Goal: Check status: Check status

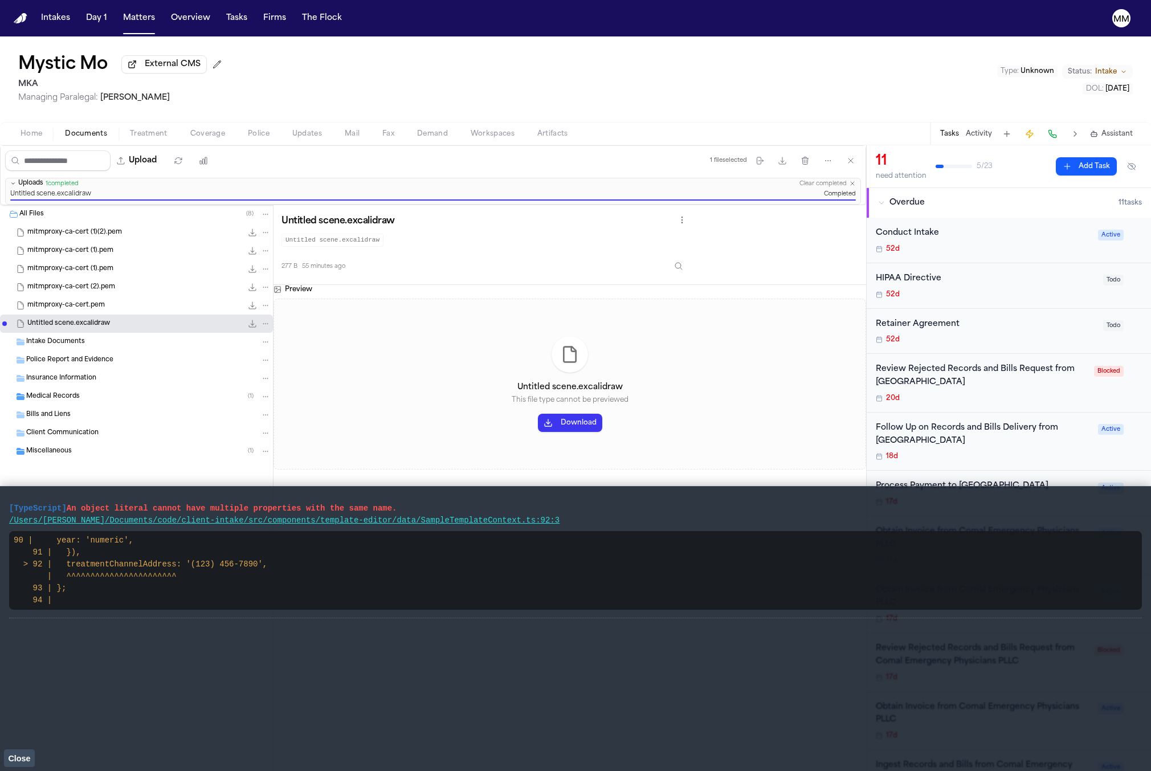
click at [302, 136] on span "Updates" at bounding box center [307, 133] width 30 height 9
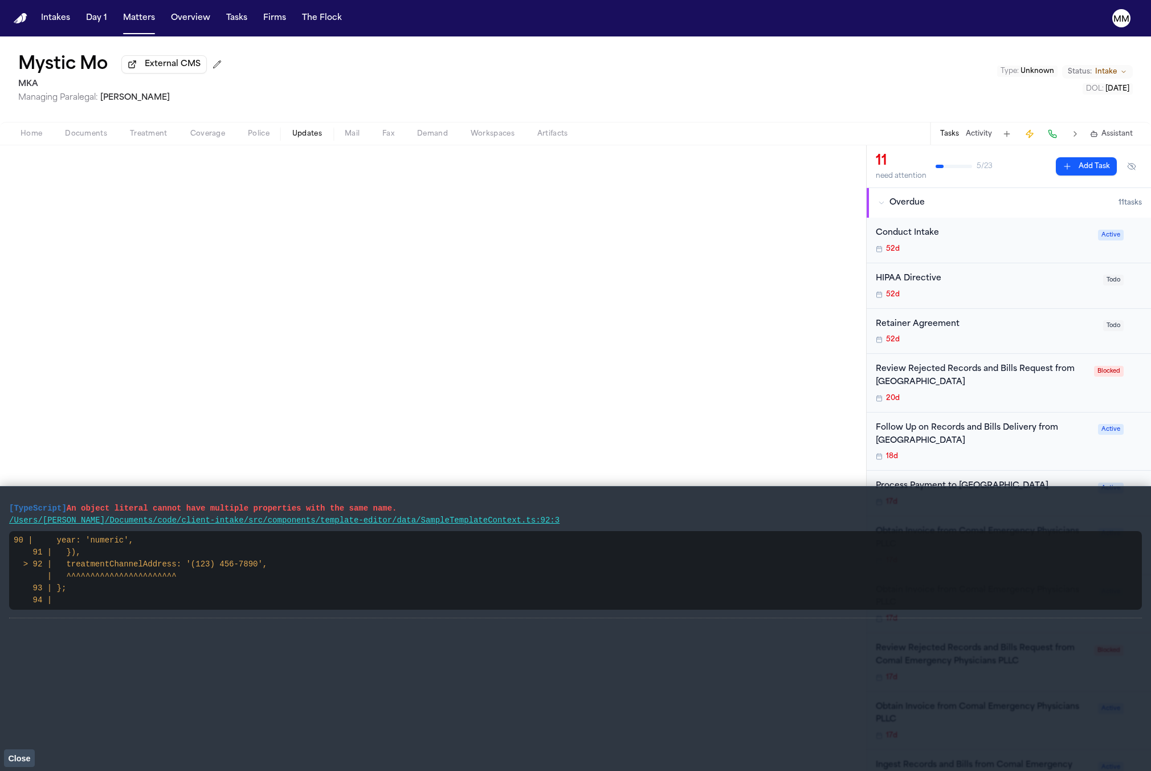
click at [21, 753] on button "Close" at bounding box center [19, 757] width 31 height 17
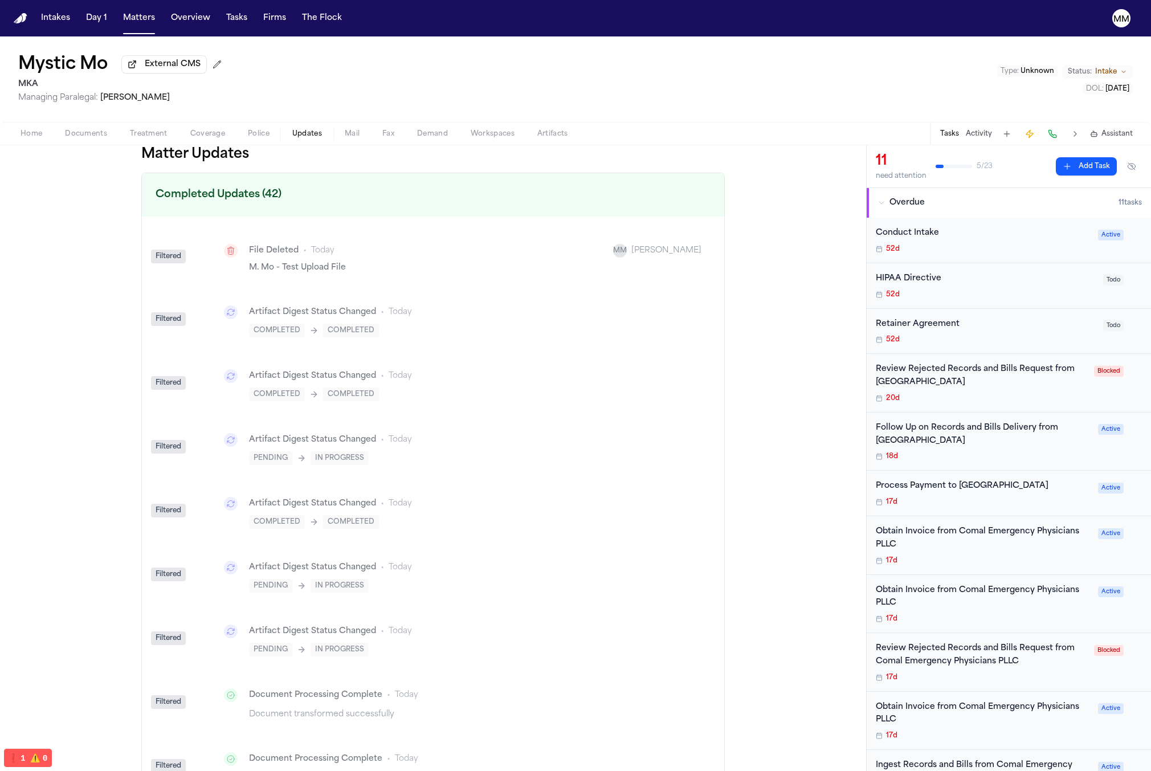
click at [1082, 136] on button at bounding box center [1075, 134] width 16 height 16
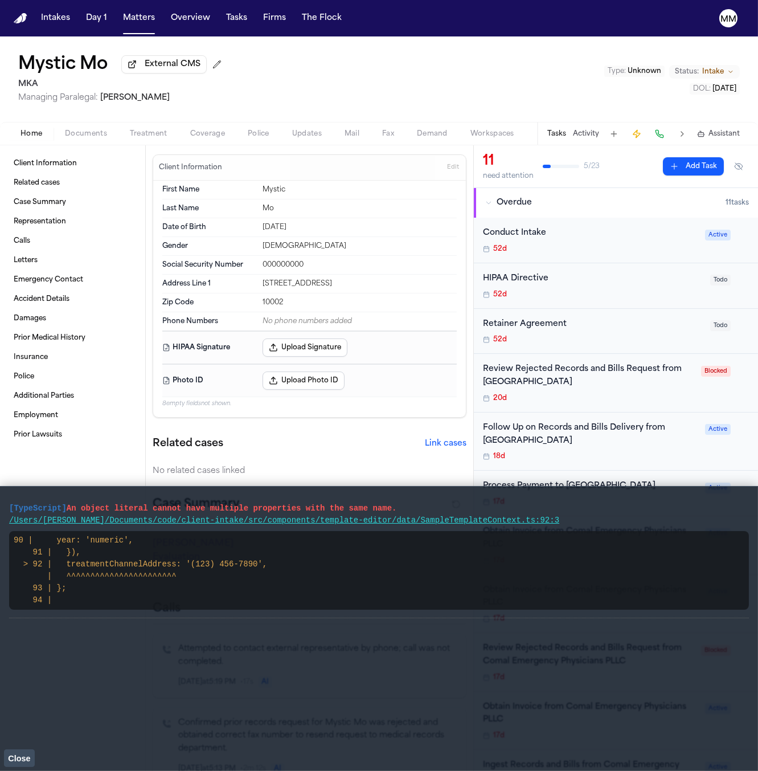
click at [215, 134] on span "Coverage" at bounding box center [207, 133] width 35 height 9
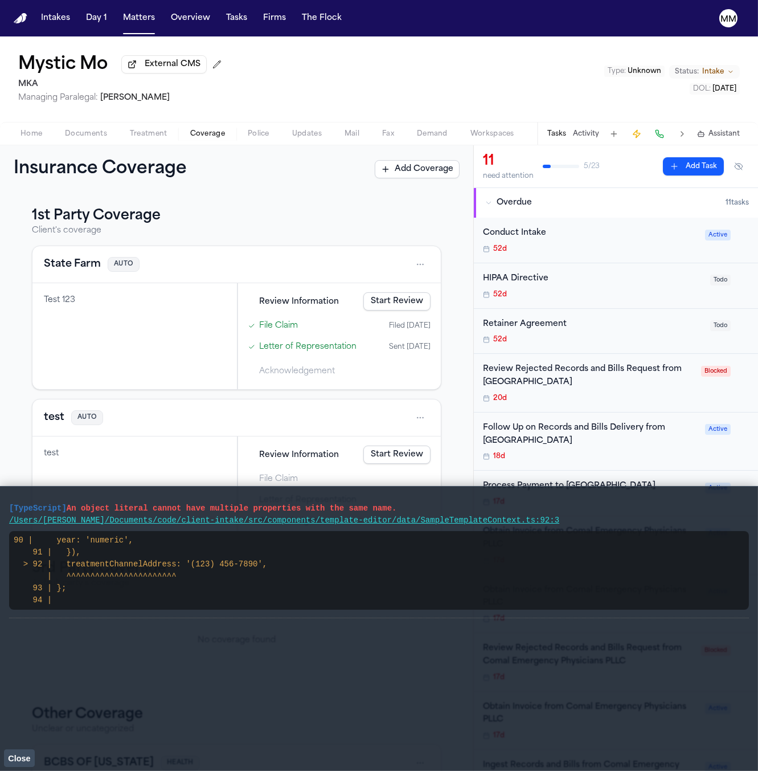
click at [149, 141] on button "Treatment" at bounding box center [148, 134] width 60 height 14
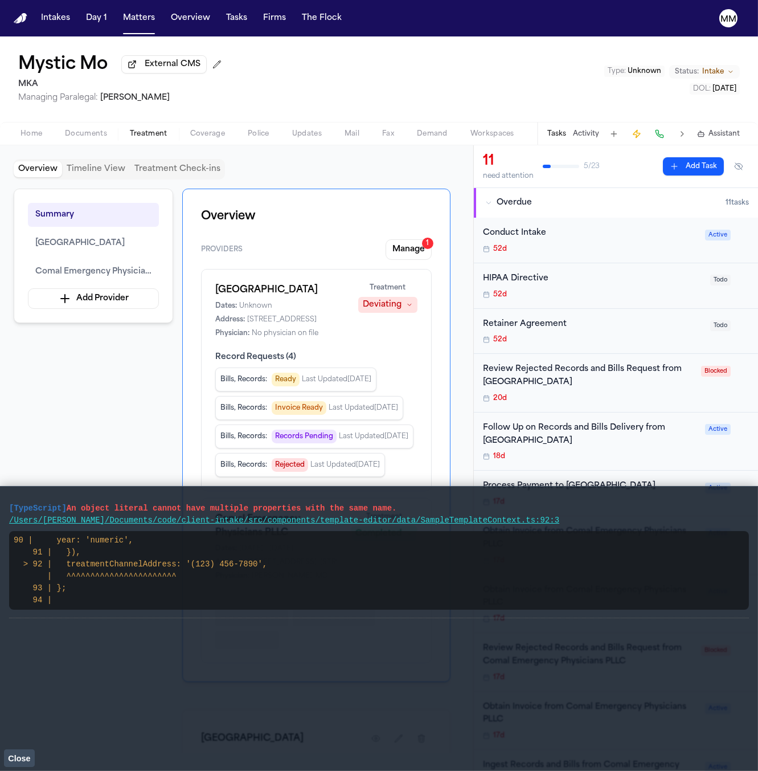
click at [292, 138] on span "Updates" at bounding box center [307, 133] width 30 height 9
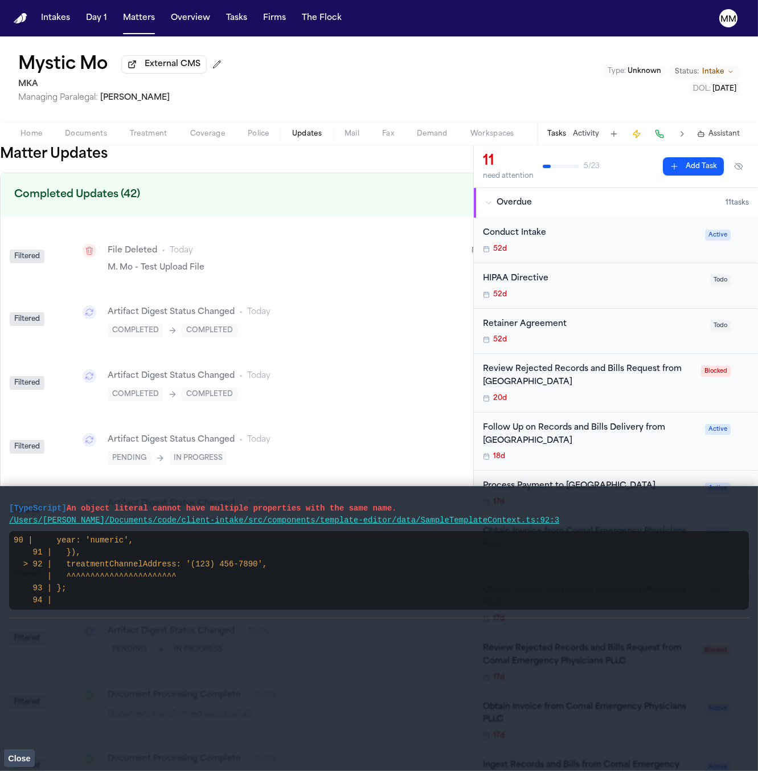
click at [23, 756] on span "Close" at bounding box center [19, 758] width 22 height 9
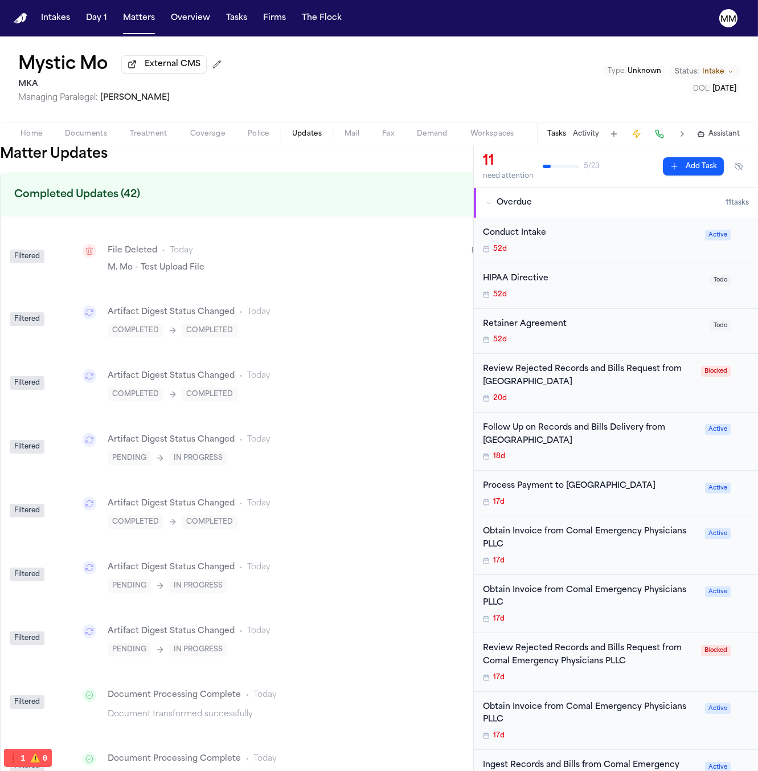
click at [688, 137] on button at bounding box center [682, 134] width 16 height 16
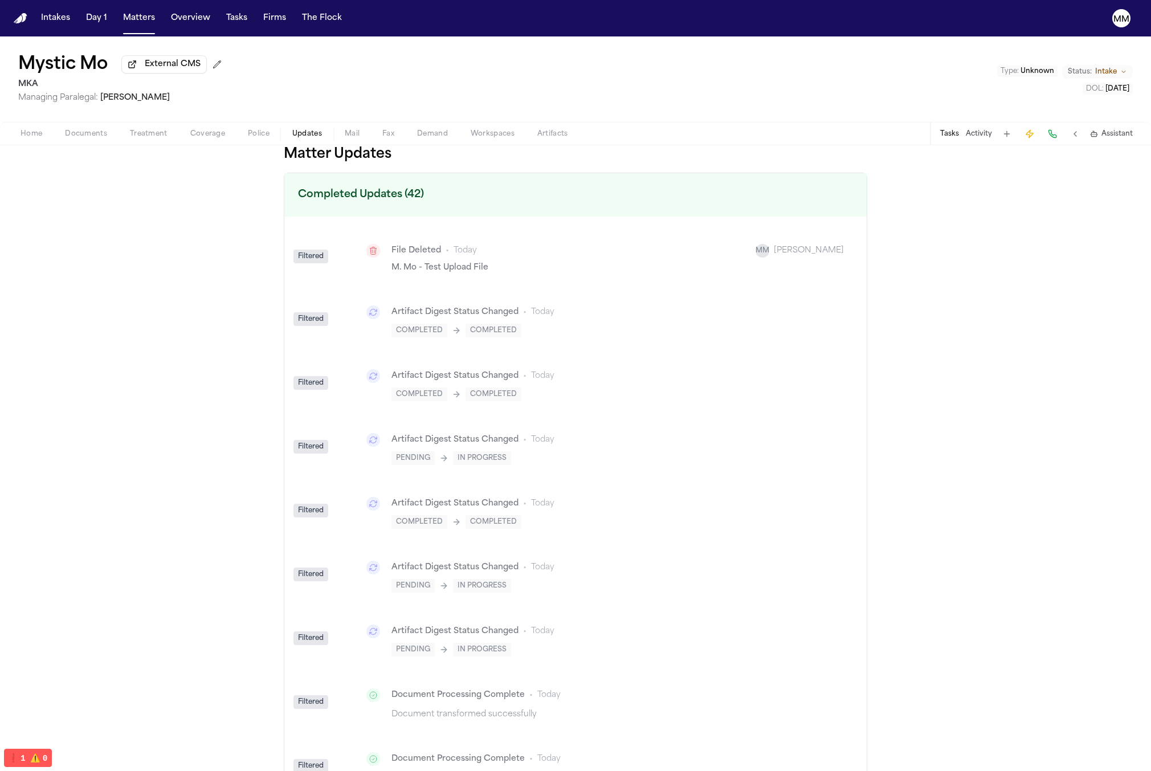
click at [10, 48] on icon "Copy Matter ID" at bounding box center [6, 43] width 11 height 11
click at [7, 46] on icon "Copy Matter ID" at bounding box center [6, 44] width 6 height 7
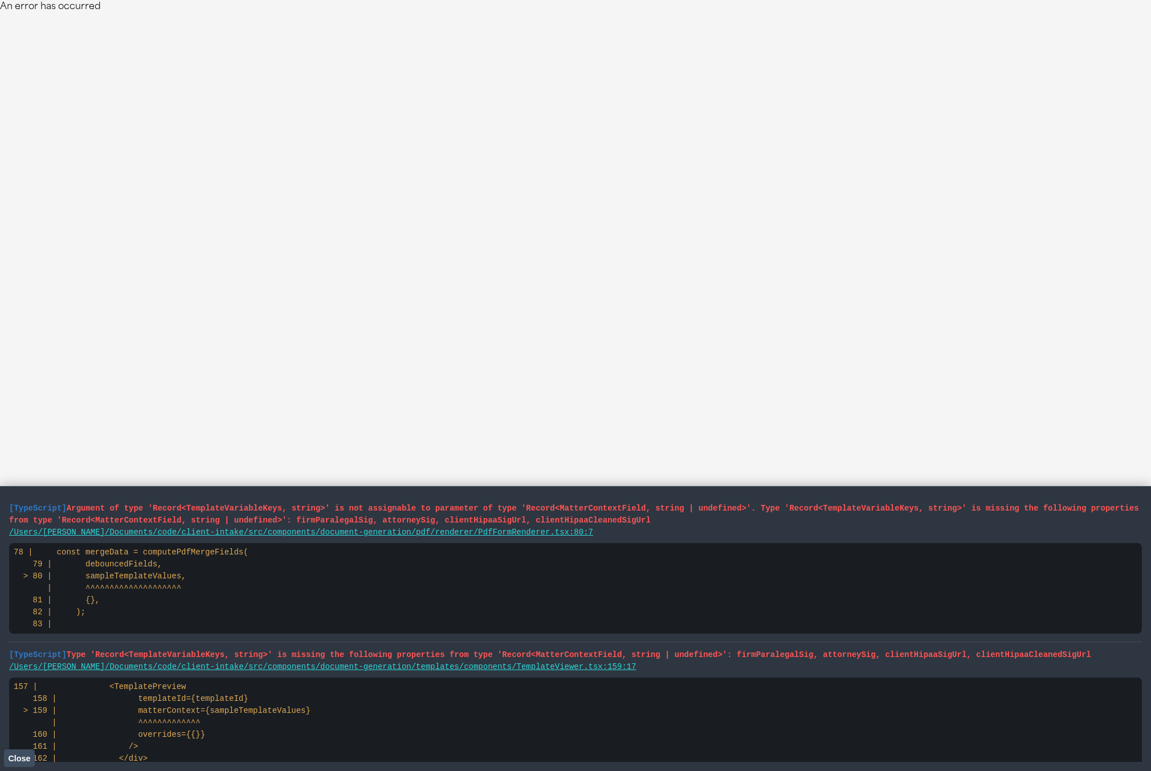
click at [263, 14] on html "An error has occurred" at bounding box center [575, 7] width 1151 height 14
click at [34, 748] on code "157 | <TemplatePreview 158 | templateId={templateId} > 159 | matterContext={sam…" at bounding box center [162, 722] width 297 height 81
click at [32, 750] on button "Close" at bounding box center [19, 757] width 31 height 17
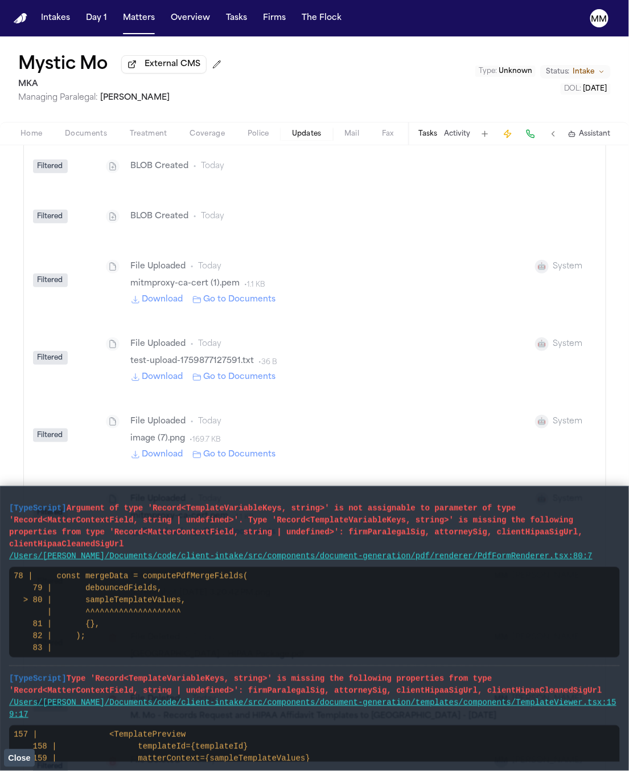
scroll to position [2172, 0]
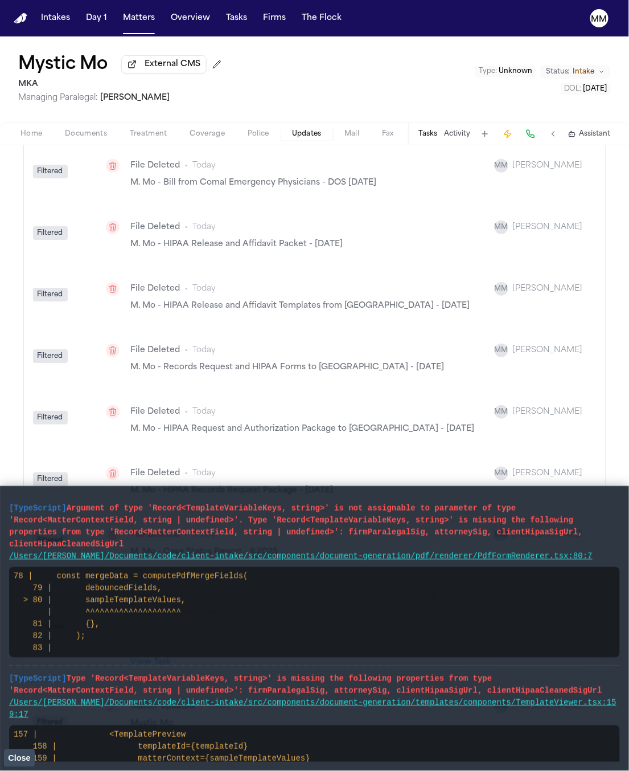
click at [0, 770] on vite-plugin-checker-error-overlay at bounding box center [0, 771] width 0 height 0
click at [30, 754] on span "Close" at bounding box center [19, 758] width 22 height 9
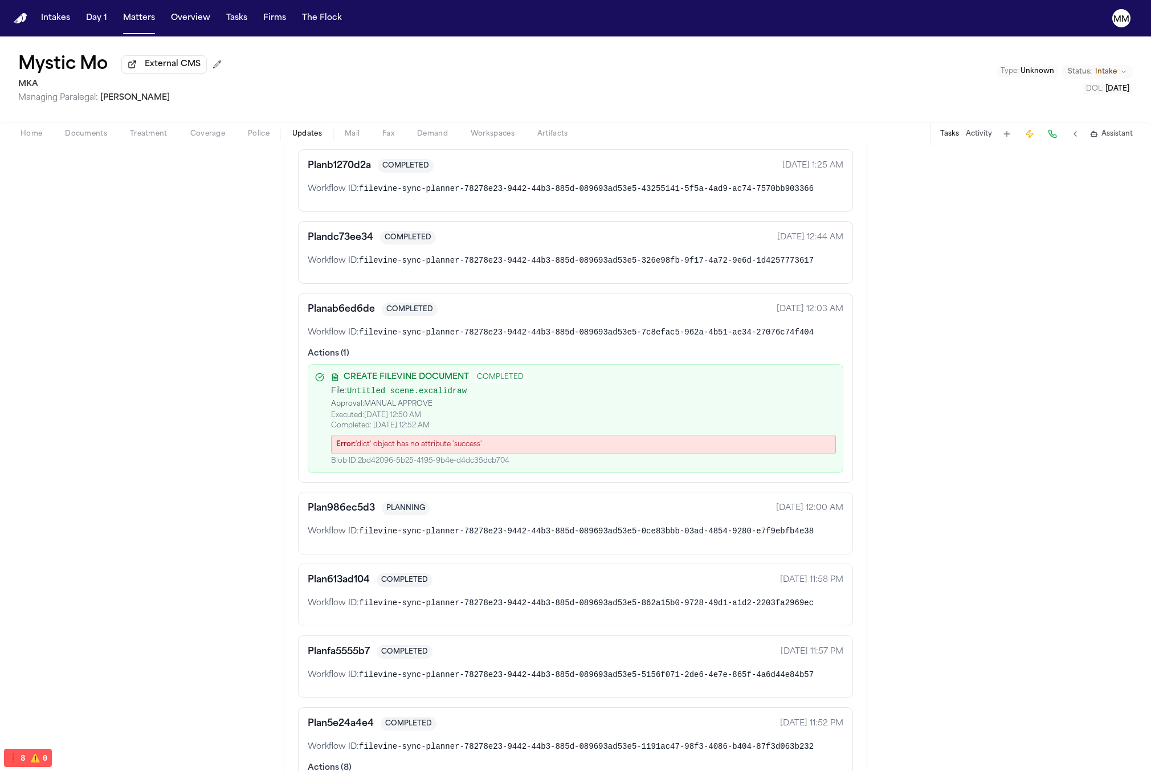
scroll to position [0, 0]
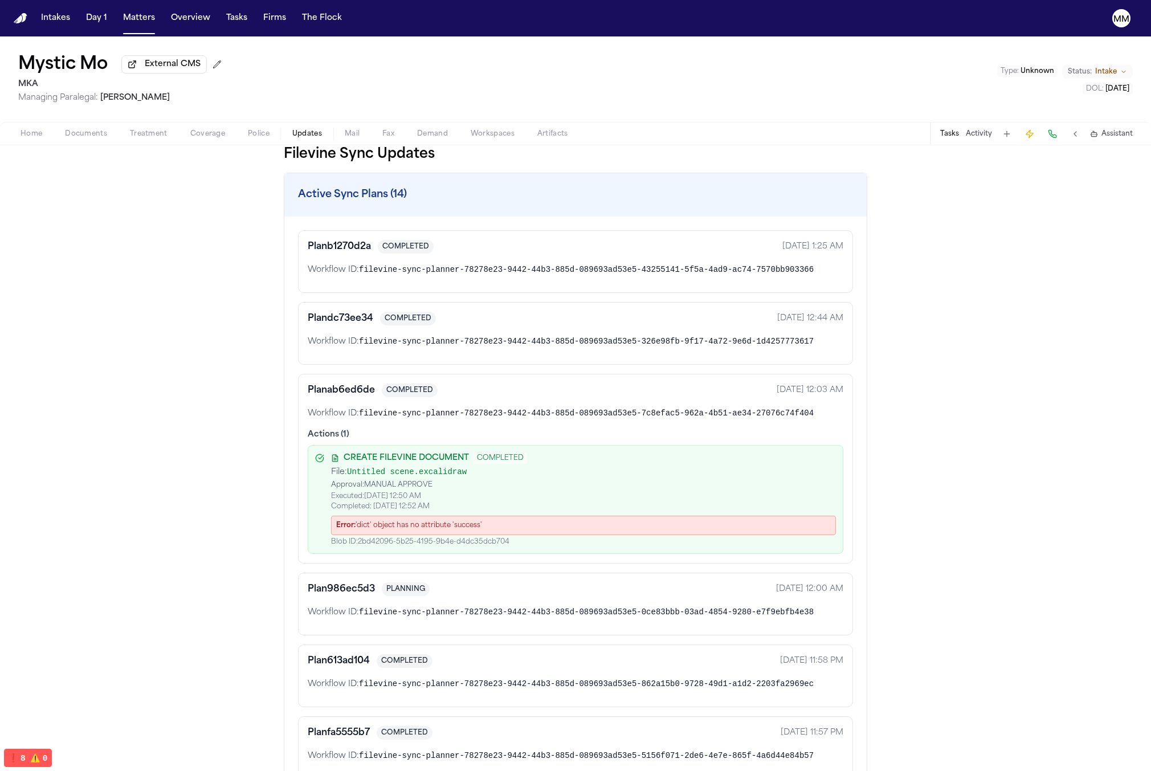
click at [338, 263] on div "Plan b1270d2a COMPLETED Oct 9, 2025 1:25 AM Workflow ID: filevine-sync-planner-…" at bounding box center [575, 261] width 555 height 63
click at [359, 272] on span "filevine-sync-planner-78278e23-9442-44b3-885d-089693ad53e5-43255141-5f5a-4ad9-a…" at bounding box center [586, 269] width 455 height 9
click at [411, 273] on span "filevine-sync-planner-78278e23-9442-44b3-885d-089693ad53e5-43255141-5f5a-4ad9-a…" at bounding box center [586, 269] width 455 height 9
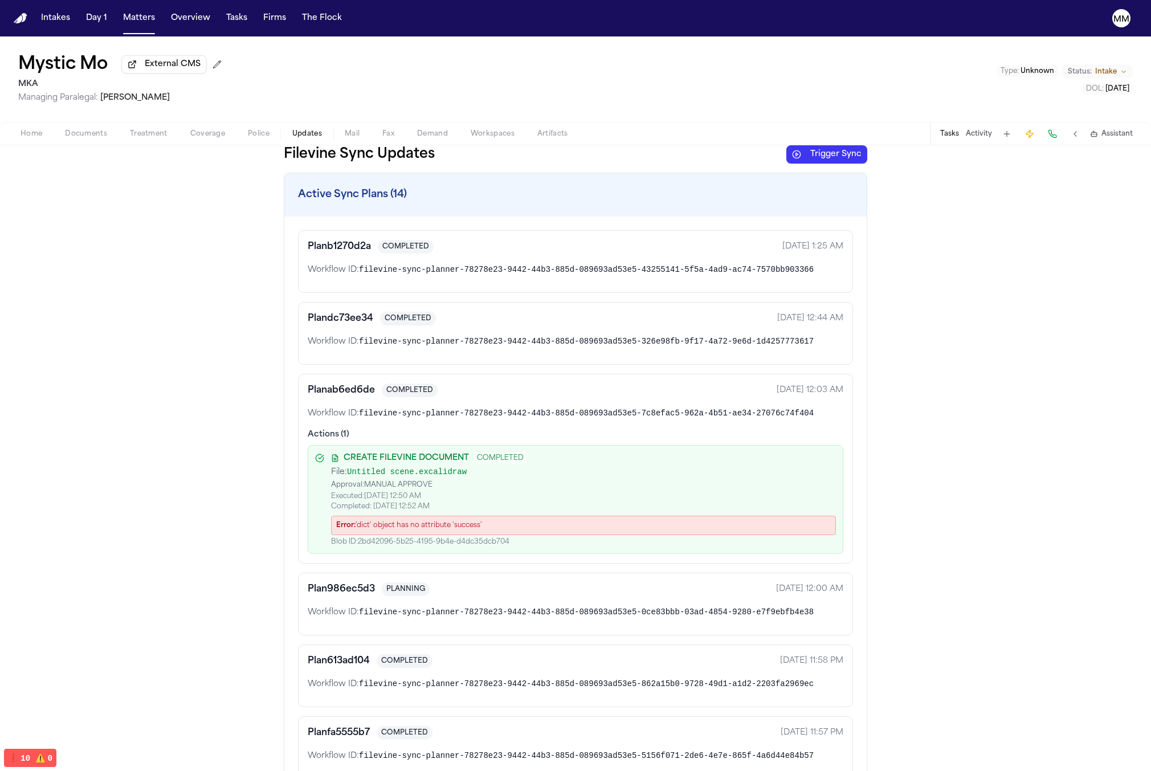
click at [629, 158] on button "Trigger Sync" at bounding box center [826, 154] width 81 height 18
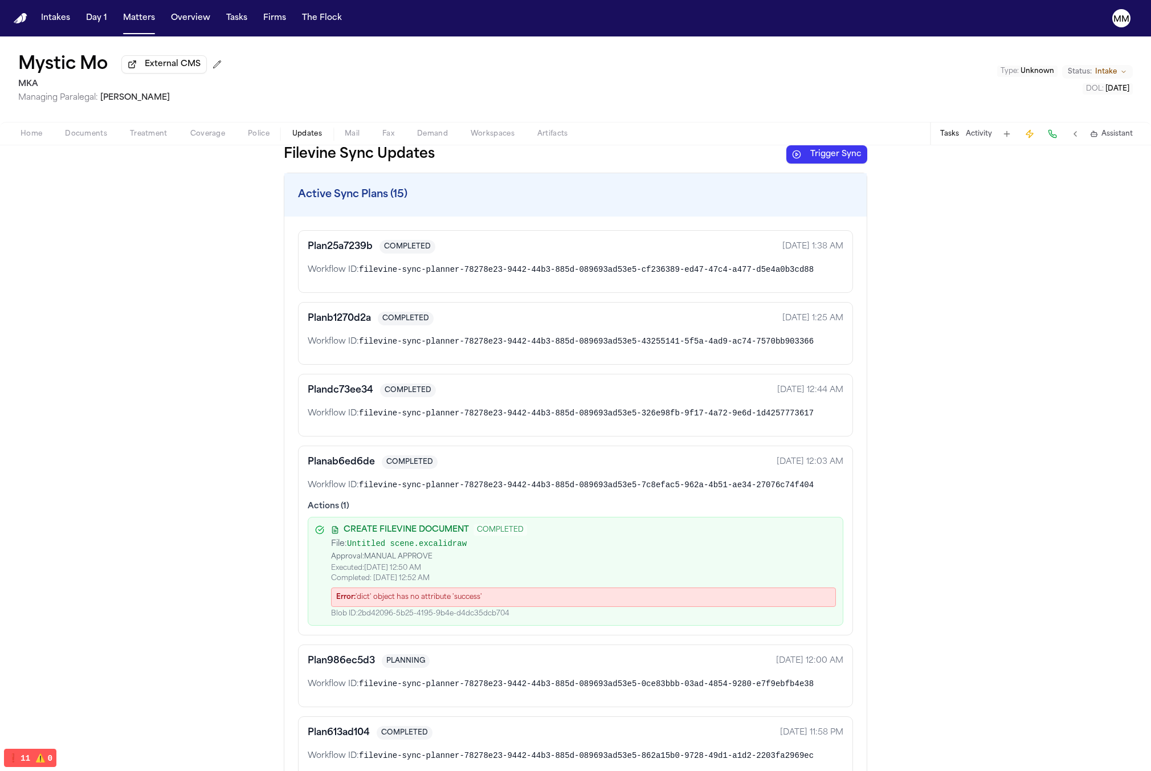
click at [432, 273] on span "filevine-sync-planner-78278e23-9442-44b3-885d-089693ad53e5-cf236389-ed47-47c4-a…" at bounding box center [586, 269] width 455 height 9
click at [425, 365] on div "Plan b1270d2a COMPLETED Oct 9, 2025 1:25 AM Workflow ID: filevine-sync-planner-…" at bounding box center [575, 333] width 555 height 63
click at [427, 283] on div "Plan 25a7239b COMPLETED Oct 9, 2025 1:38 AM Workflow ID: filevine-sync-planner-…" at bounding box center [575, 261] width 555 height 63
click at [428, 274] on span "filevine-sync-planner-78278e23-9442-44b3-885d-089693ad53e5-cf236389-ed47-47c4-a…" at bounding box center [586, 269] width 455 height 9
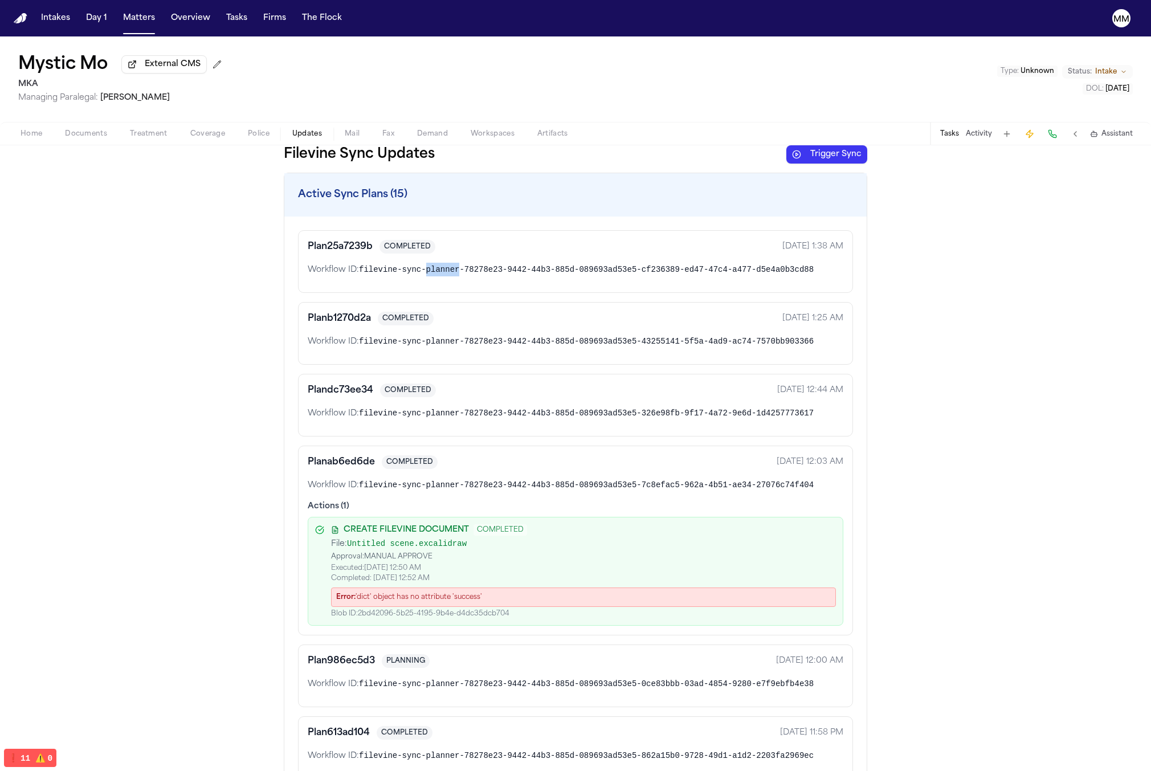
click at [428, 274] on span "filevine-sync-planner-78278e23-9442-44b3-885d-089693ad53e5-cf236389-ed47-47c4-a…" at bounding box center [586, 269] width 455 height 9
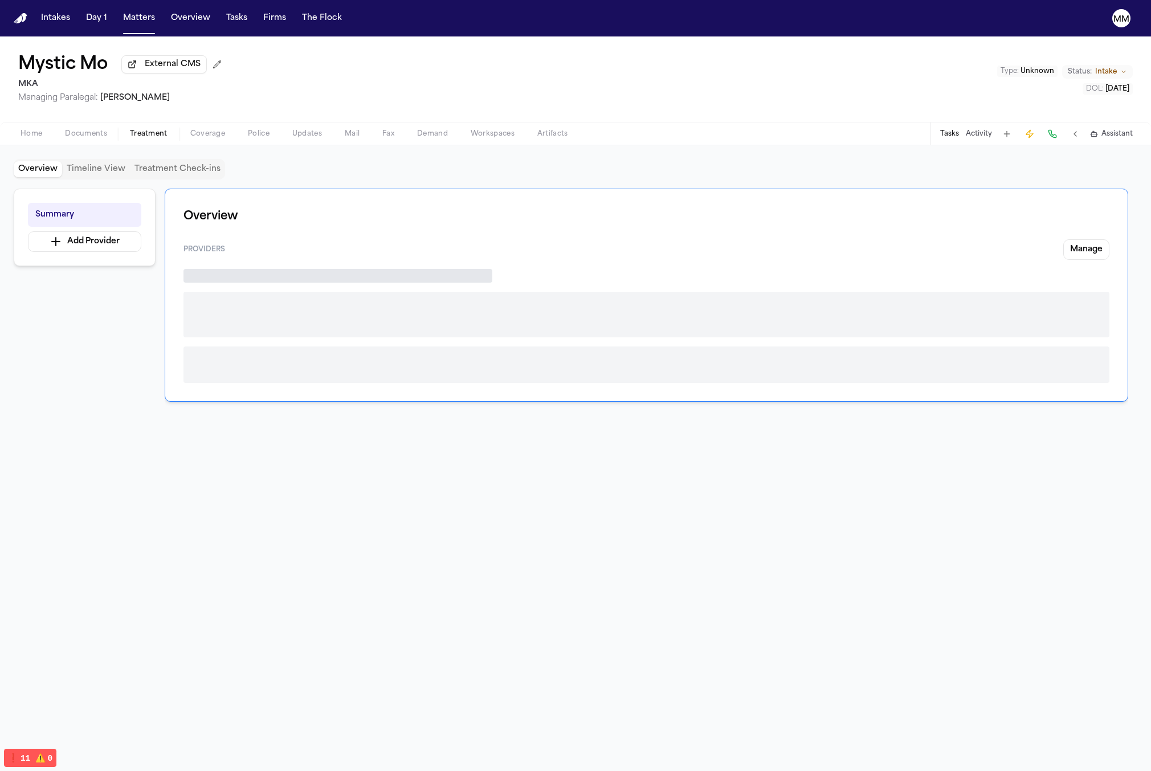
click at [150, 136] on span "Treatment" at bounding box center [149, 133] width 38 height 9
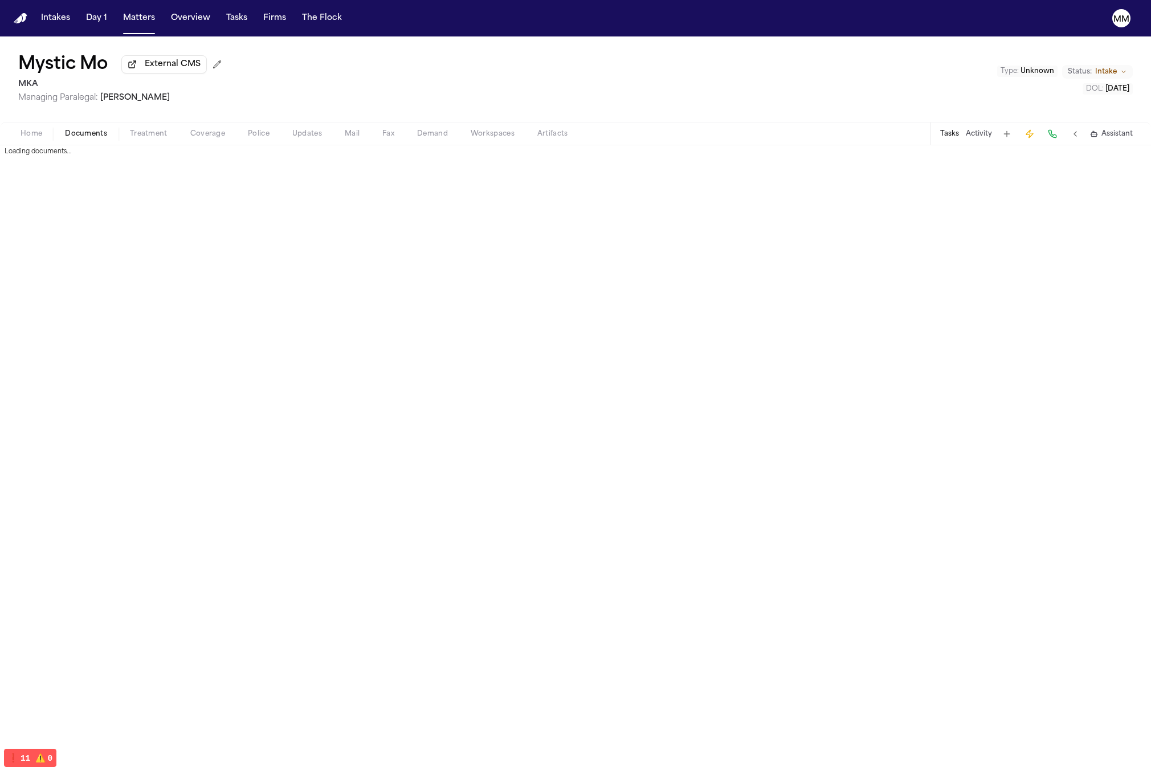
click at [83, 137] on span "Documents" at bounding box center [86, 133] width 42 height 9
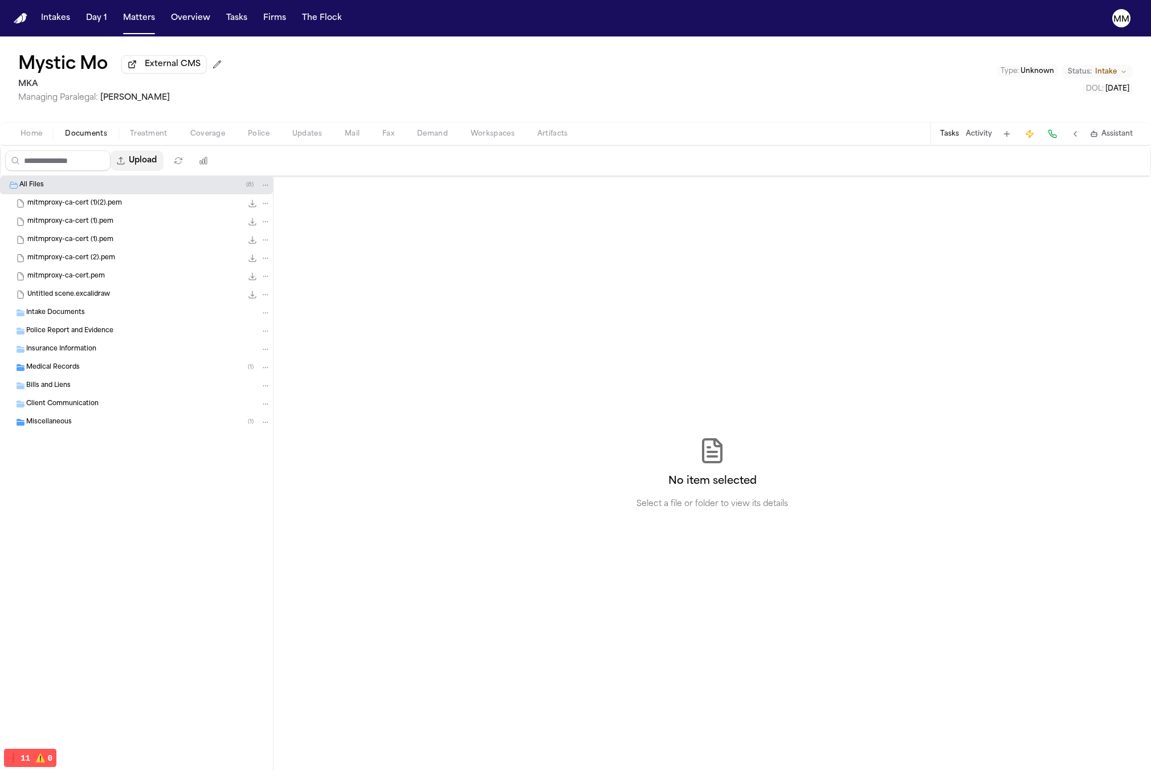
click at [157, 164] on button "Upload" at bounding box center [137, 160] width 53 height 21
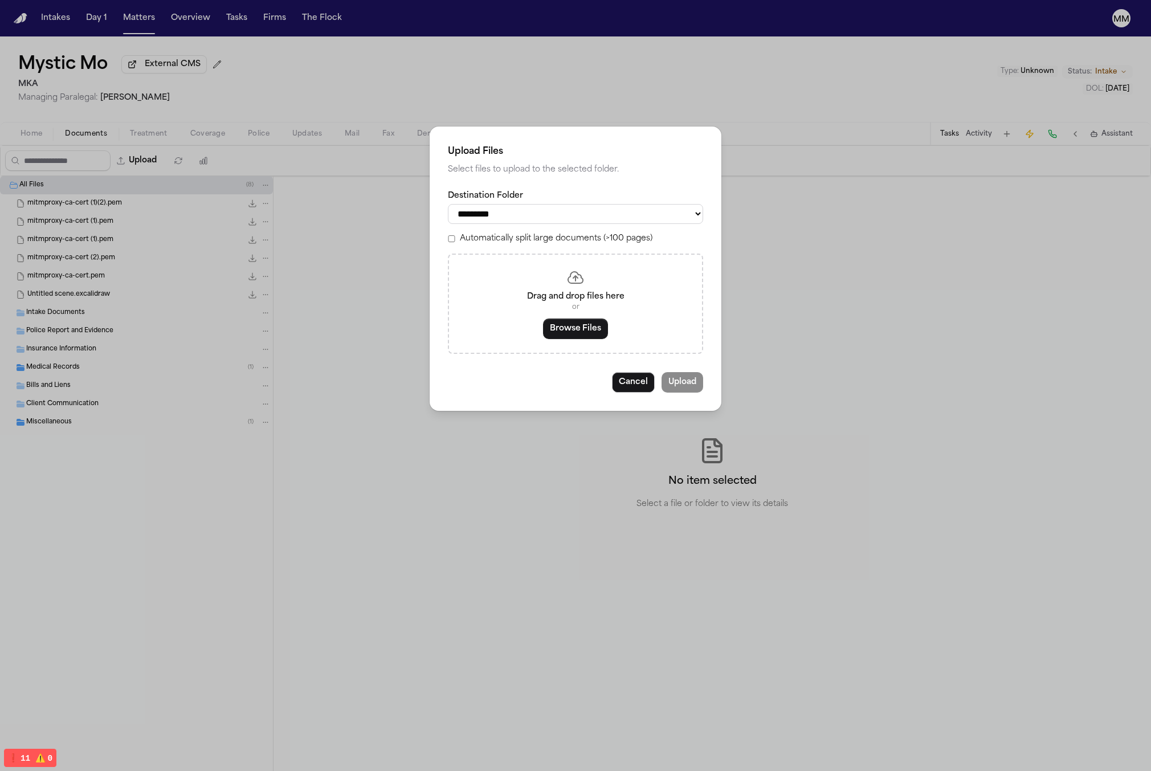
click at [575, 327] on button "Browse Files" at bounding box center [575, 328] width 65 height 21
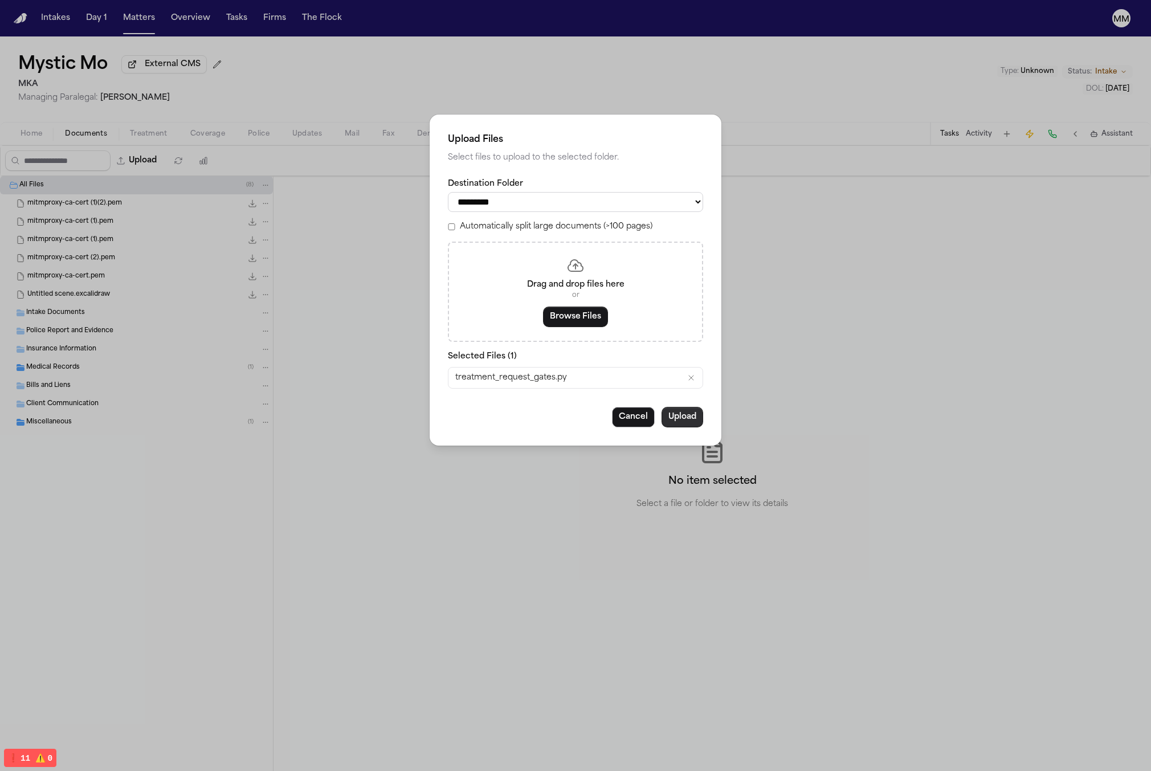
click at [629, 421] on button "Upload" at bounding box center [682, 417] width 42 height 21
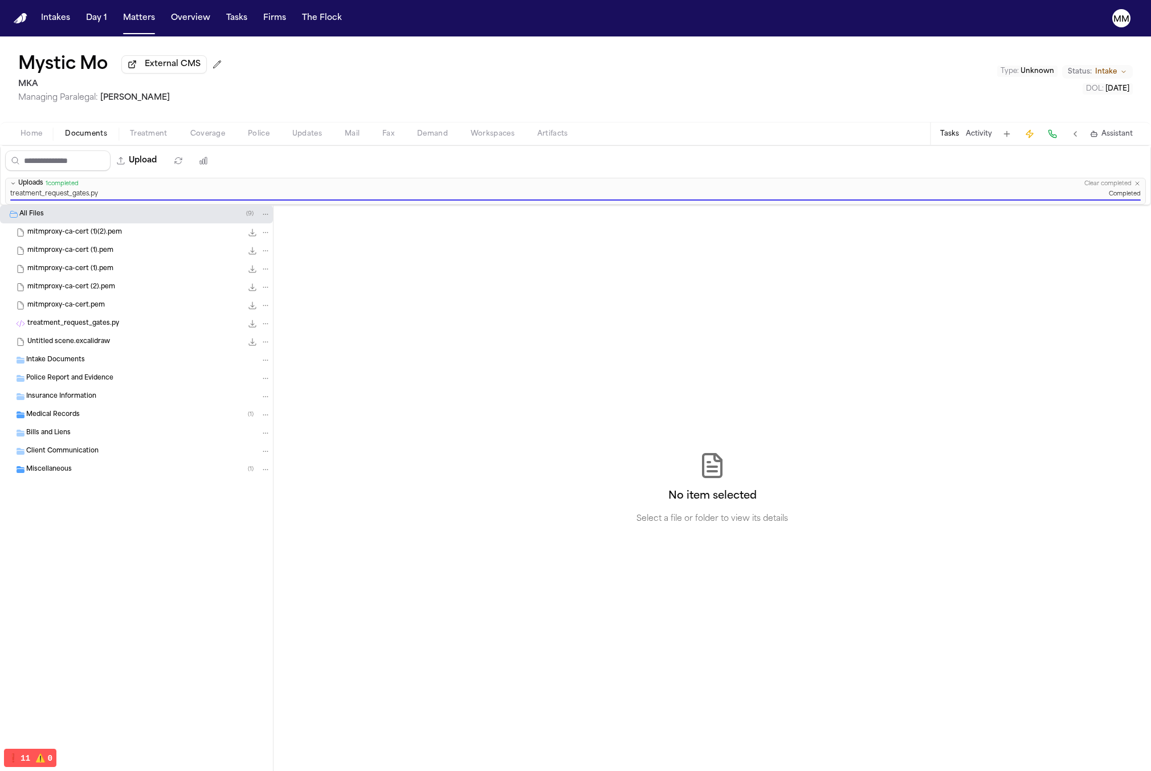
click at [152, 134] on span "Treatment" at bounding box center [149, 133] width 38 height 9
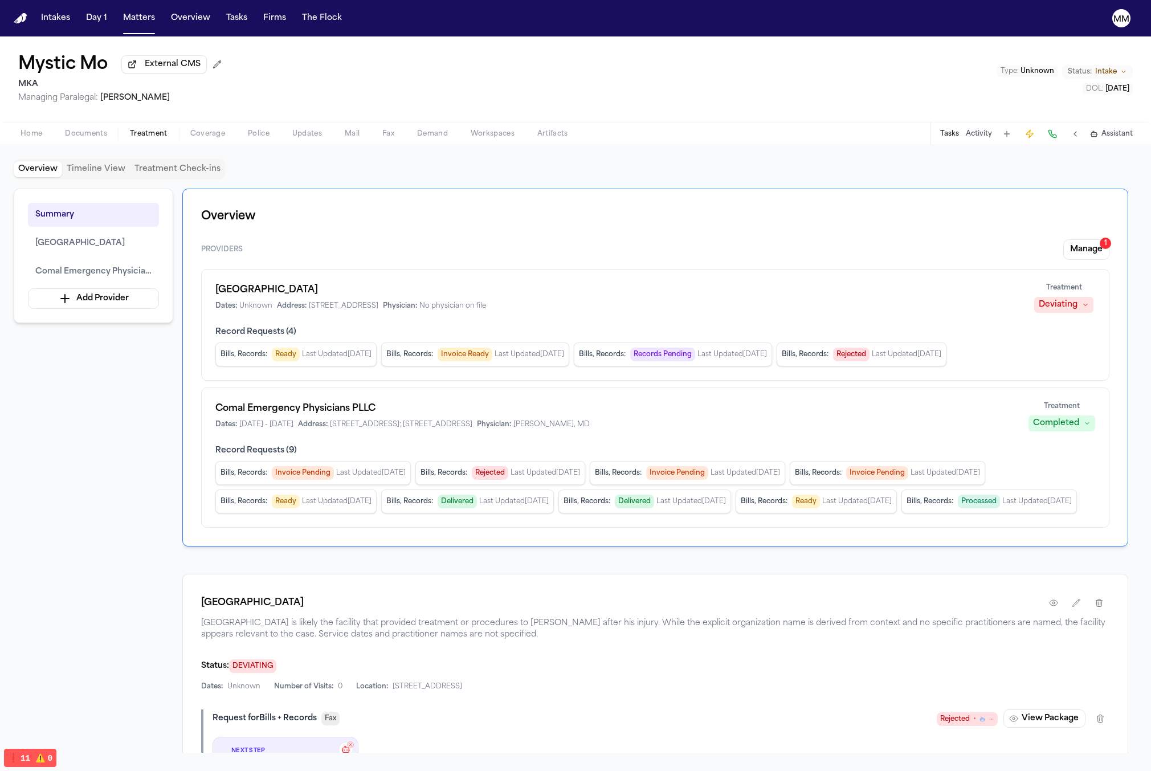
click at [293, 138] on span "Updates" at bounding box center [307, 133] width 30 height 9
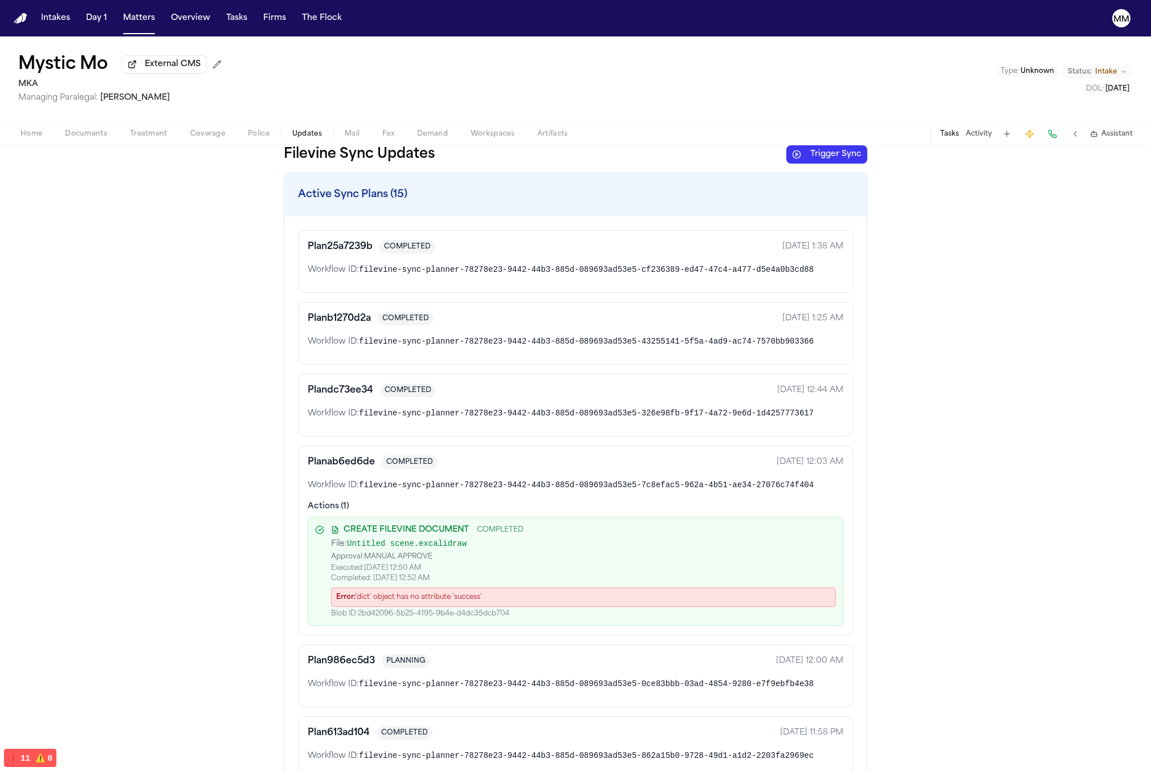
click at [629, 163] on button "Trigger Sync" at bounding box center [826, 154] width 81 height 18
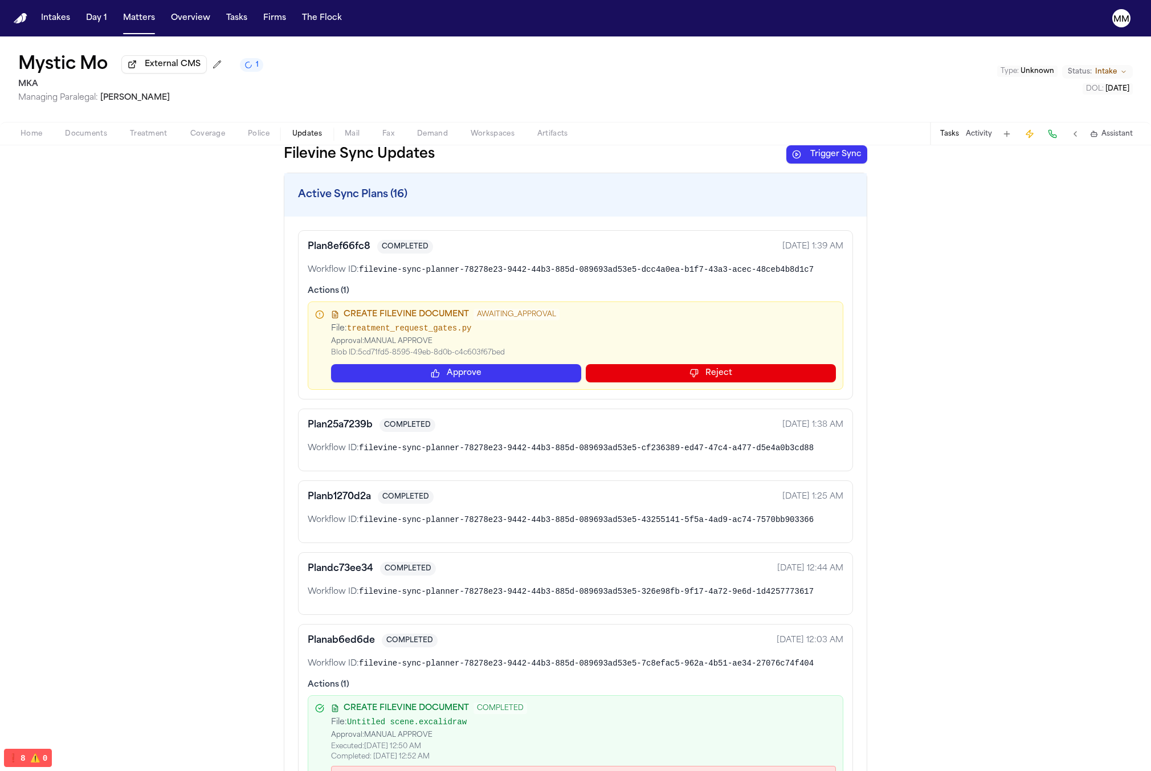
click at [426, 332] on span "treatment_request_gates.py" at bounding box center [409, 328] width 124 height 9
click at [425, 365] on div "CREATE FILEVINE DOCUMENT AWAITING_APPROVAL File: treatment_request_gates.py App…" at bounding box center [583, 345] width 505 height 73
click at [426, 377] on button "Approve" at bounding box center [456, 373] width 250 height 18
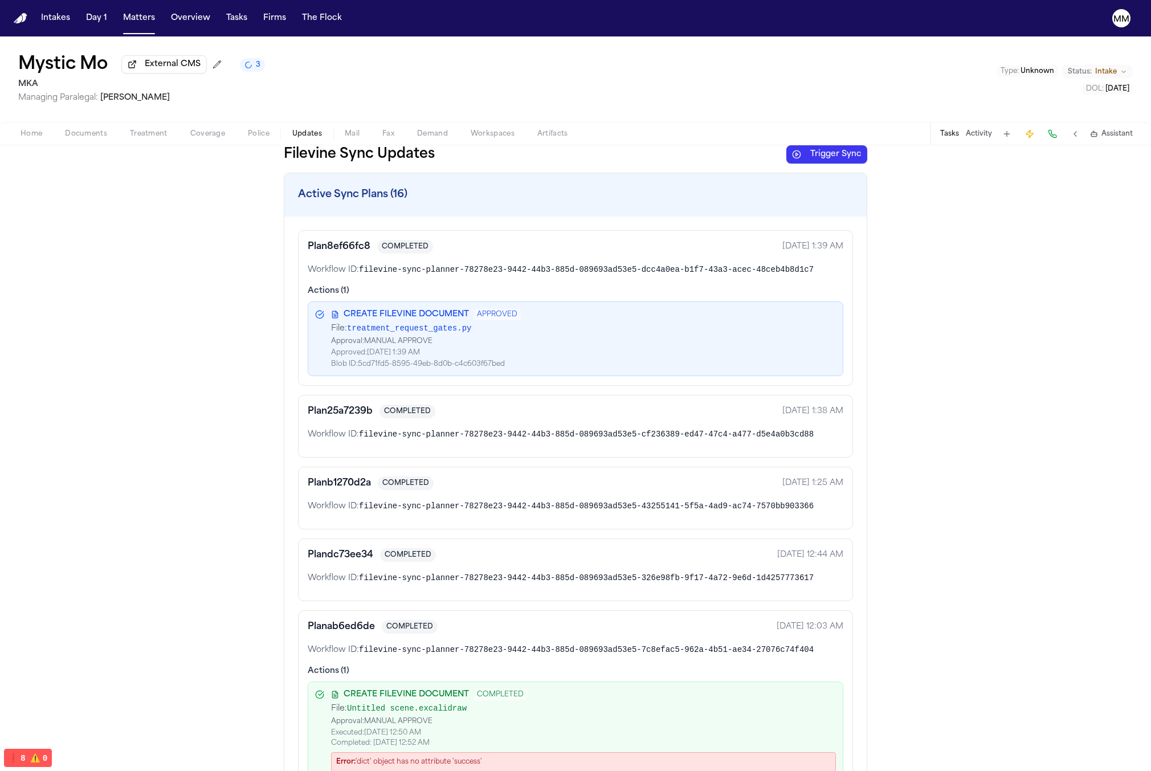
click at [407, 345] on div "Approval: MANUAL APPROVE" at bounding box center [583, 341] width 505 height 9
click at [629, 160] on button "Trigger Sync" at bounding box center [826, 154] width 81 height 18
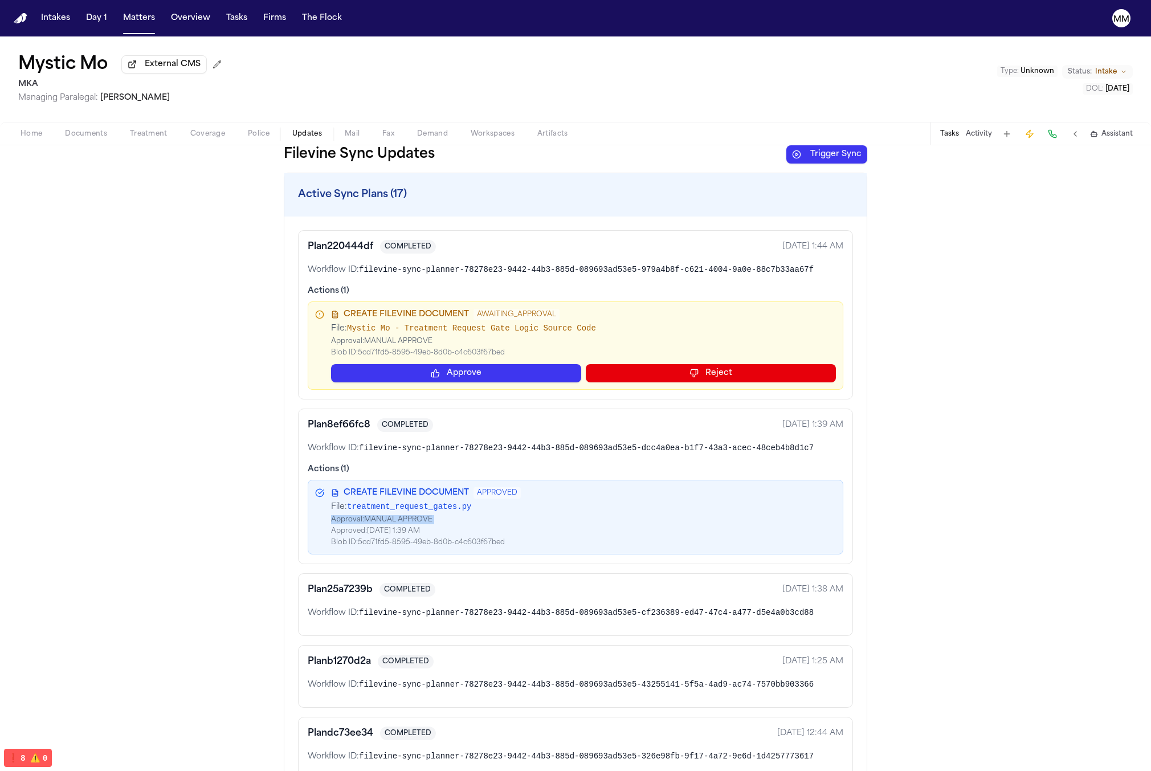
click at [508, 371] on button "Approve" at bounding box center [456, 373] width 250 height 18
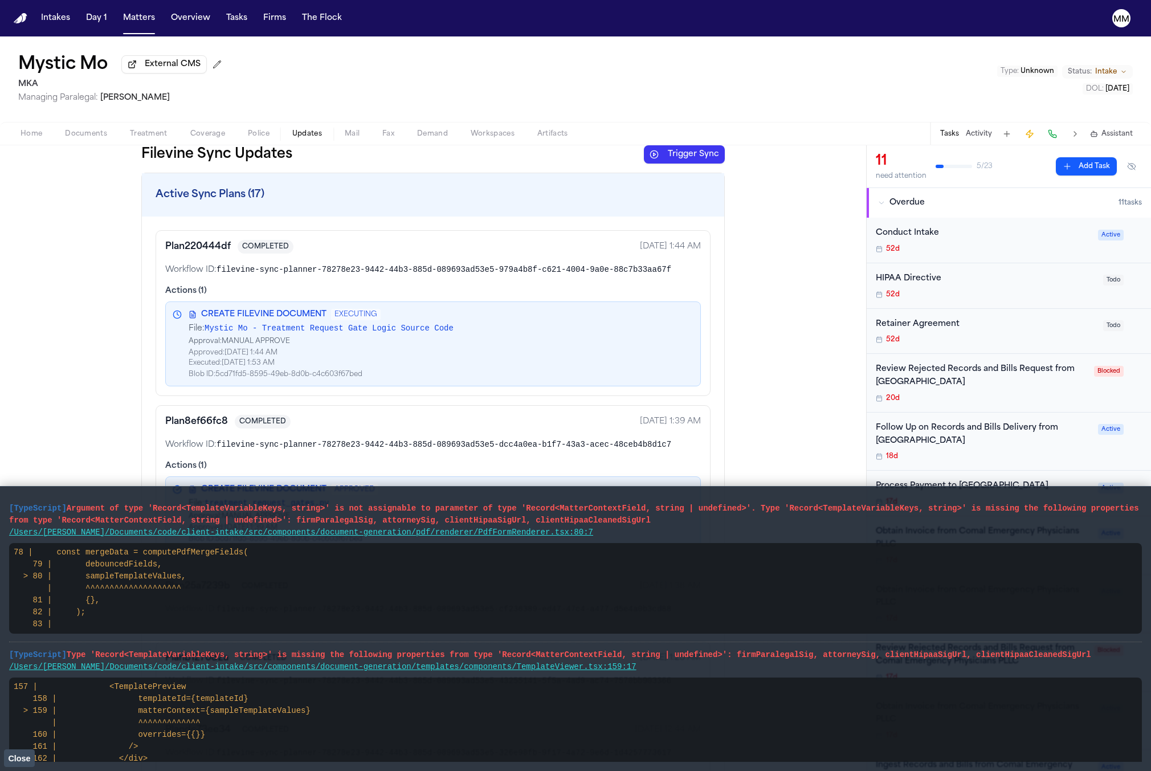
click at [218, 330] on span "Mystic Mo - Treatment Request Gate Logic Source Code" at bounding box center [328, 328] width 249 height 9
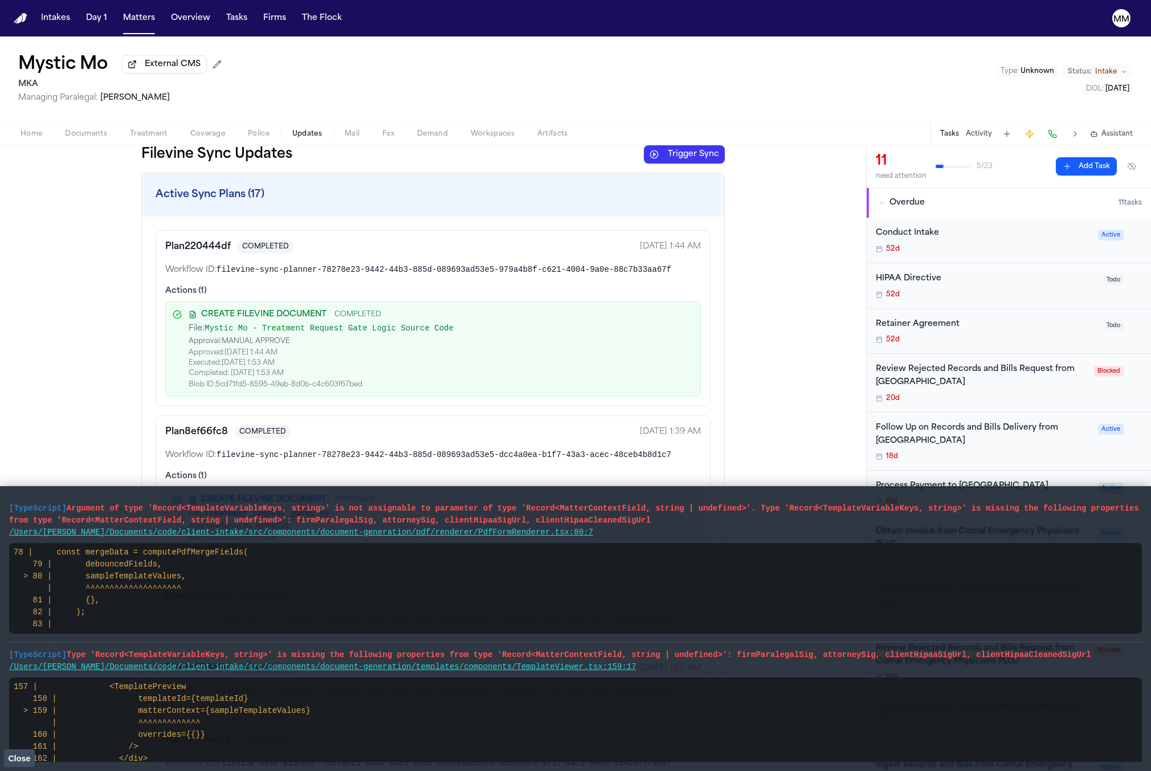
click at [218, 329] on span "Mystic Mo - Treatment Request Gate Logic Source Code" at bounding box center [328, 328] width 249 height 9
click at [310, 346] on div "Approval: MANUAL APPROVE" at bounding box center [441, 341] width 505 height 9
click at [25, 752] on button "Close" at bounding box center [19, 757] width 31 height 17
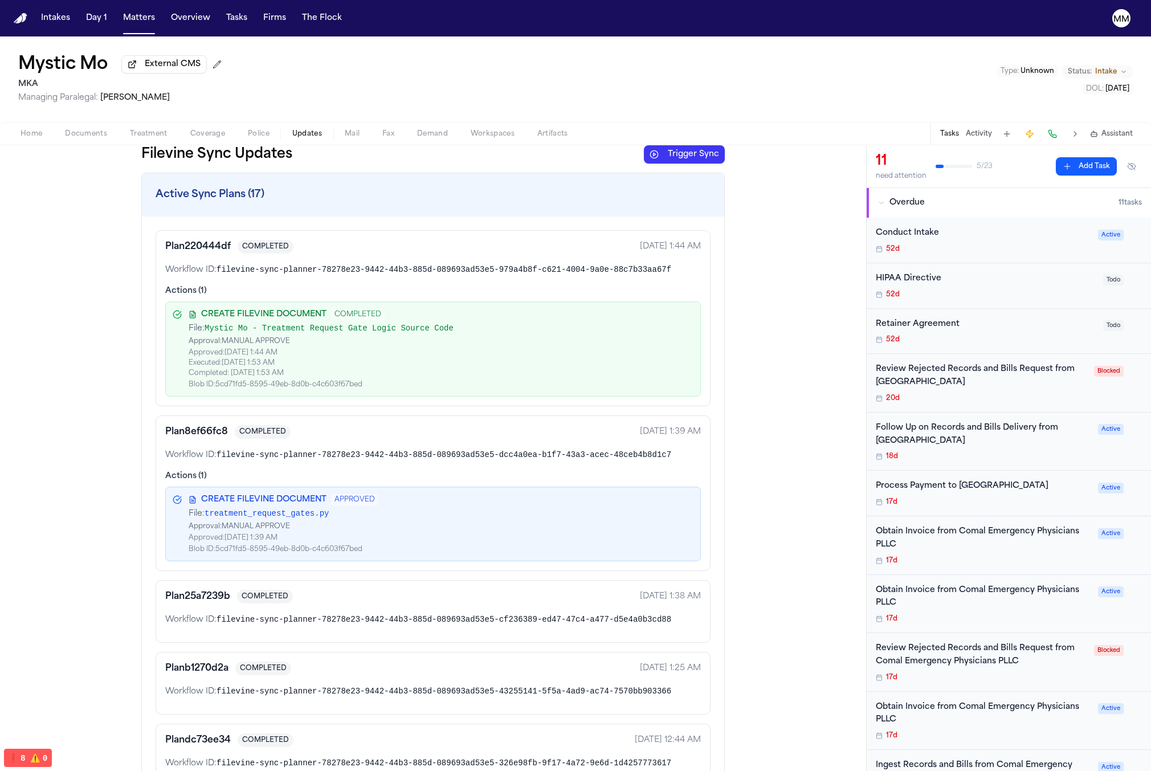
click at [688, 162] on button "Trigger Sync" at bounding box center [684, 154] width 81 height 18
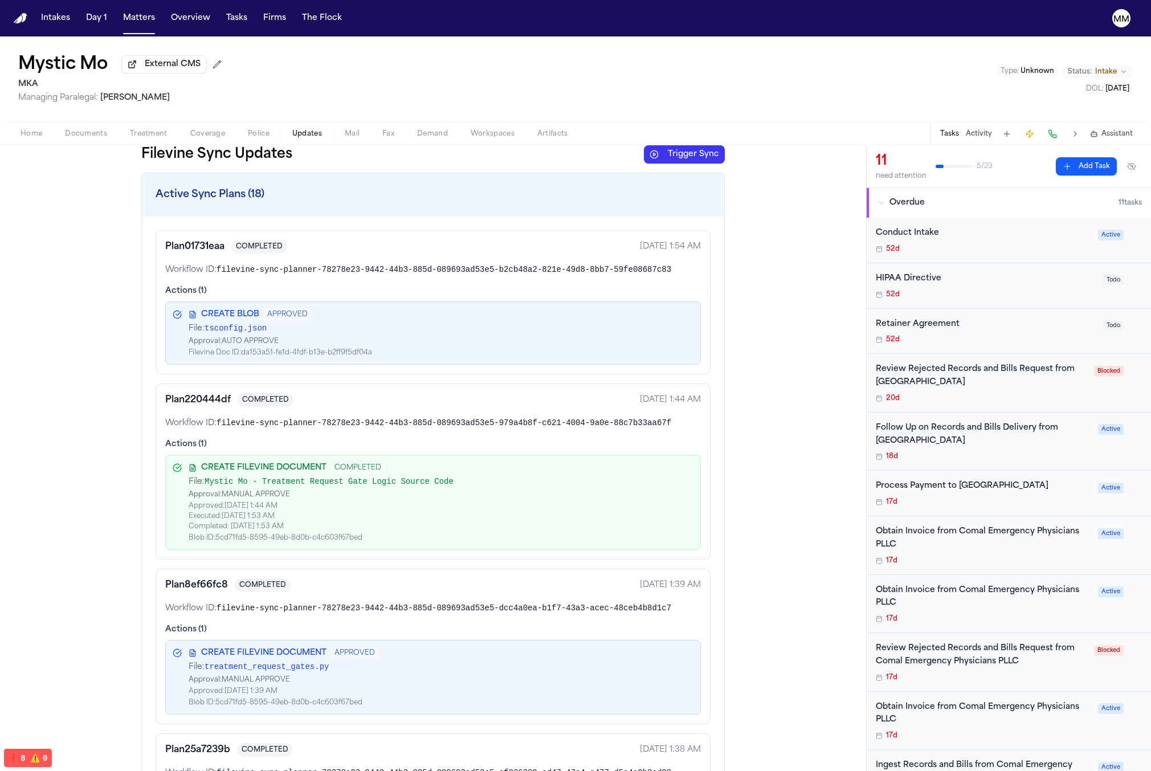
click at [266, 308] on div "CREATE BLOB APPROVED File: tsconfig.json Approval: AUTO APPROVE Filevine Doc ID…" at bounding box center [432, 332] width 535 height 63
click at [432, 372] on div "Plan 01731eaa COMPLETED Oct 9, 2025 1:54 AM Workflow ID: filevine-sync-planner-…" at bounding box center [433, 302] width 555 height 144
click at [281, 322] on div "CREATE BLOB APPROVED File: tsconfig.json Approval: AUTO APPROVE Filevine Doc ID…" at bounding box center [441, 333] width 505 height 48
click at [279, 316] on span "APPROVED" at bounding box center [287, 314] width 47 height 11
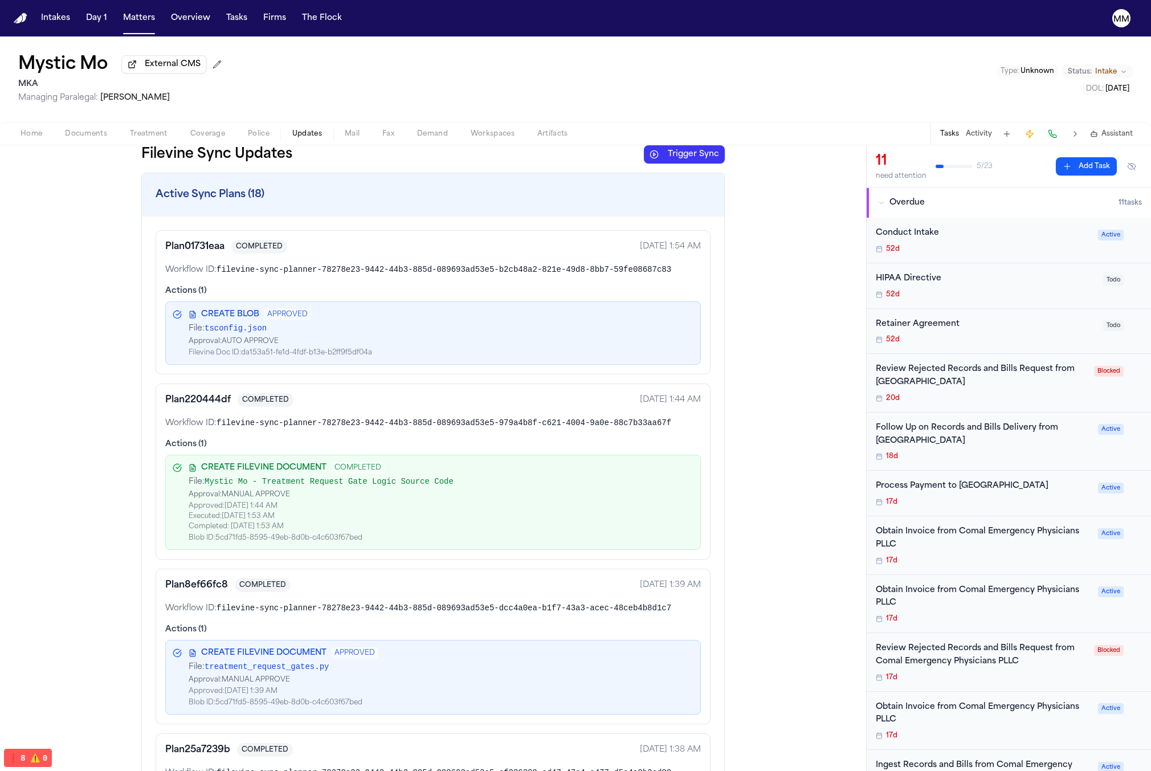
click at [320, 357] on div "Filevine Doc ID: da153a51-fe1d-4fdf-b13e-b2ff9f5df04a" at bounding box center [441, 352] width 505 height 9
click at [669, 162] on button "Trigger Sync" at bounding box center [684, 154] width 81 height 18
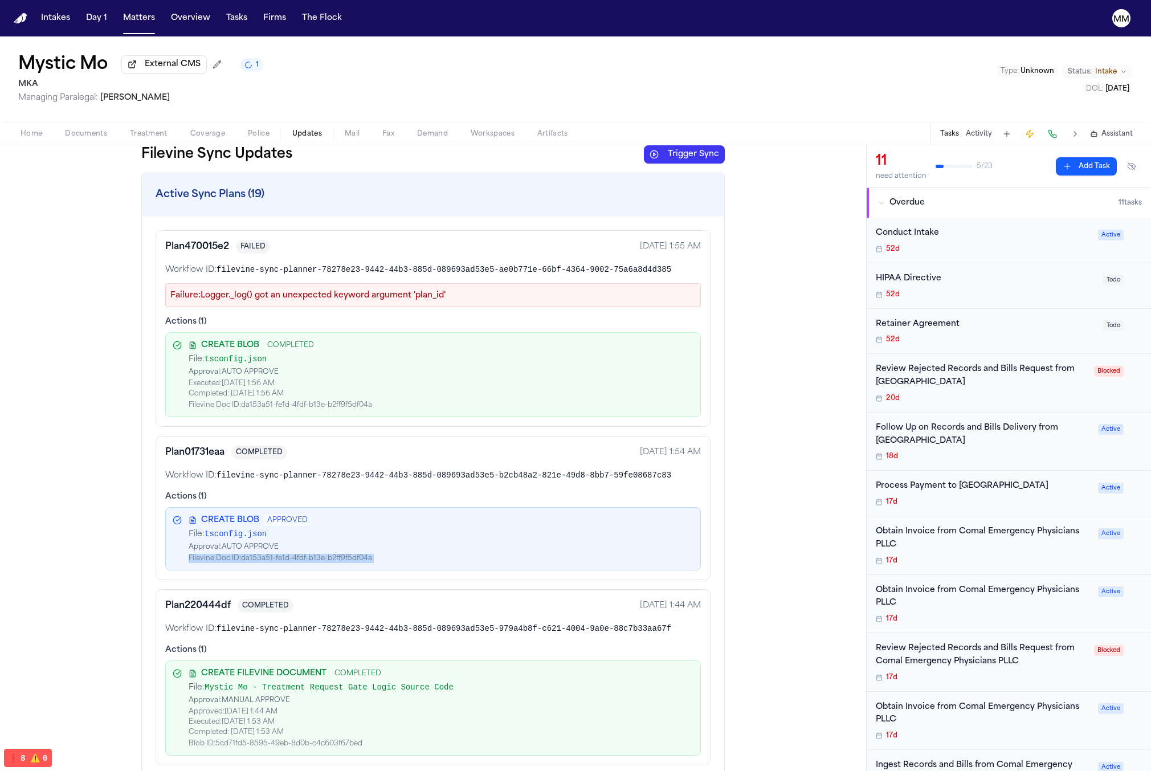
click at [680, 148] on button "Trigger Sync" at bounding box center [684, 154] width 81 height 18
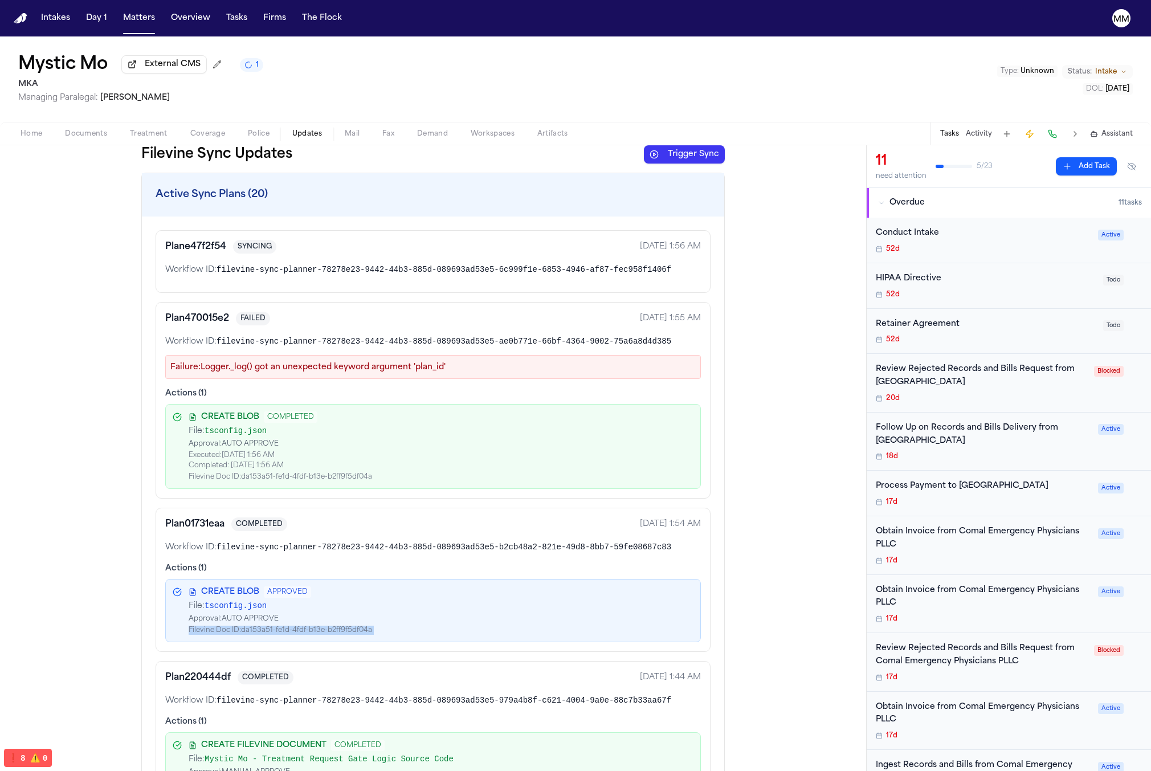
click at [85, 137] on span "Documents" at bounding box center [86, 133] width 42 height 9
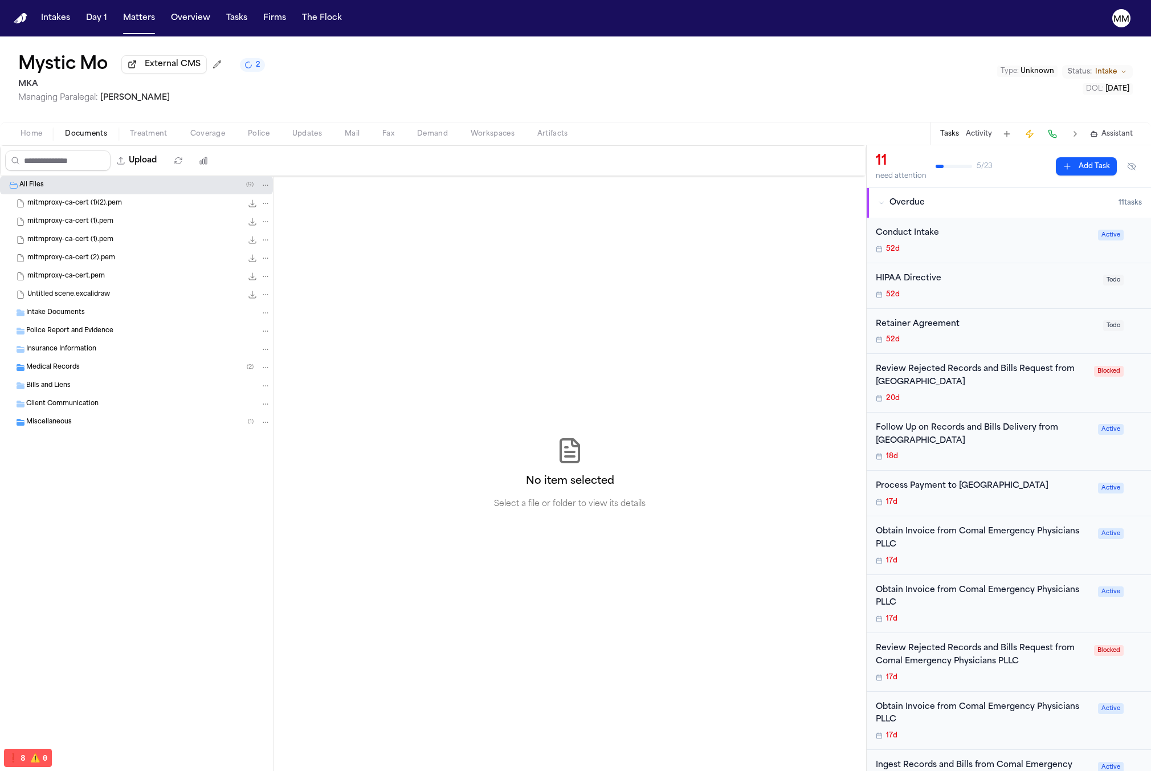
click at [150, 362] on div "Medical Records ( 2 )" at bounding box center [136, 367] width 273 height 18
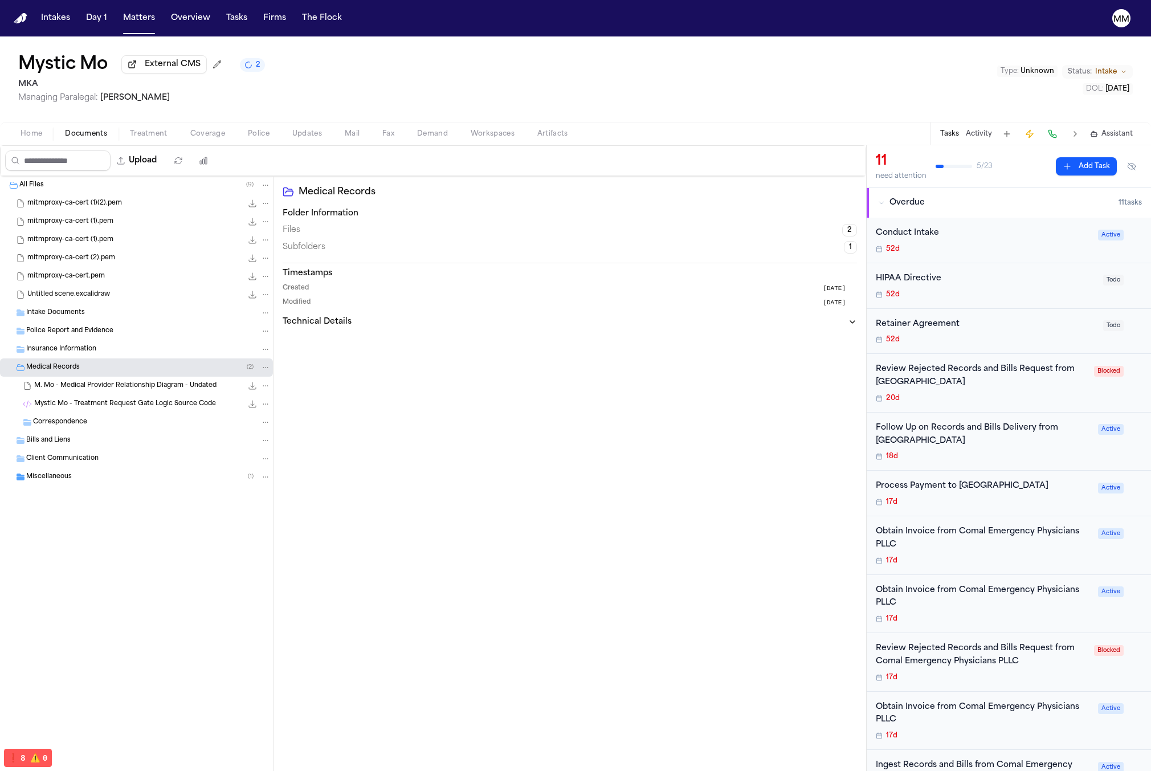
click at [129, 470] on div "Miscellaneous ( 1 )" at bounding box center [136, 477] width 273 height 18
click at [151, 132] on span "Treatment" at bounding box center [149, 133] width 38 height 9
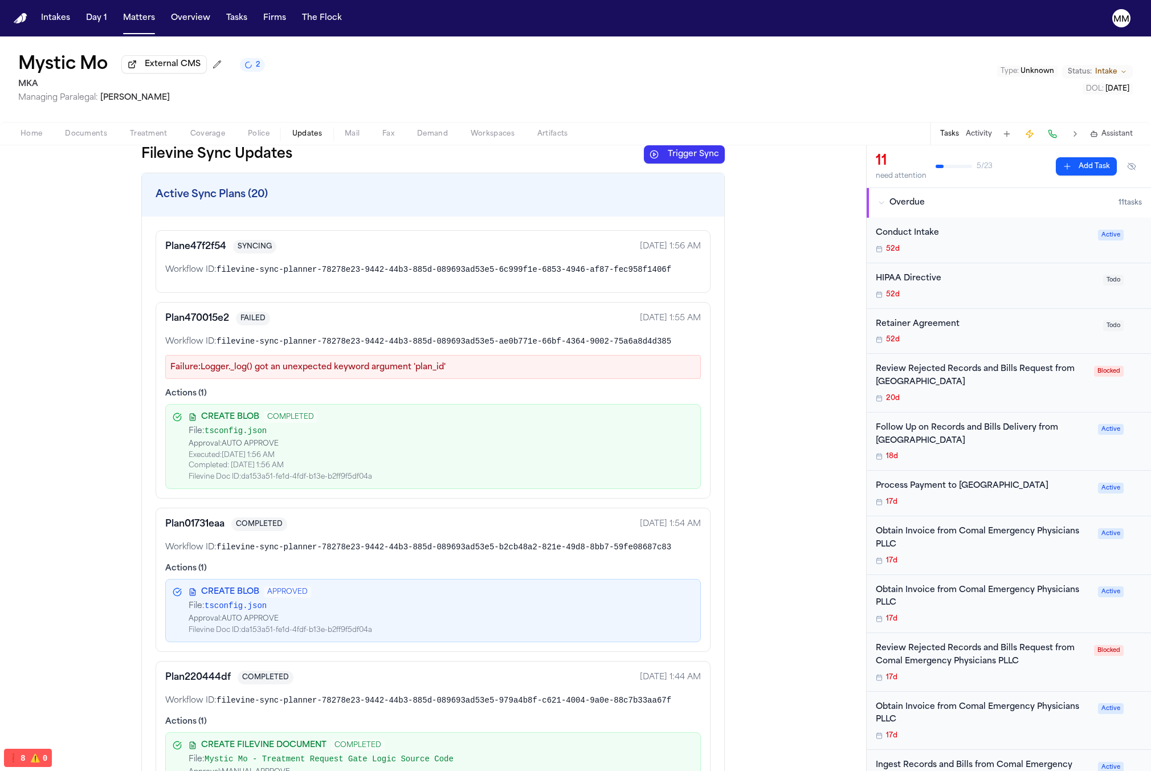
click at [300, 136] on span "Updates" at bounding box center [307, 133] width 30 height 9
click at [107, 138] on button "Documents" at bounding box center [86, 134] width 65 height 14
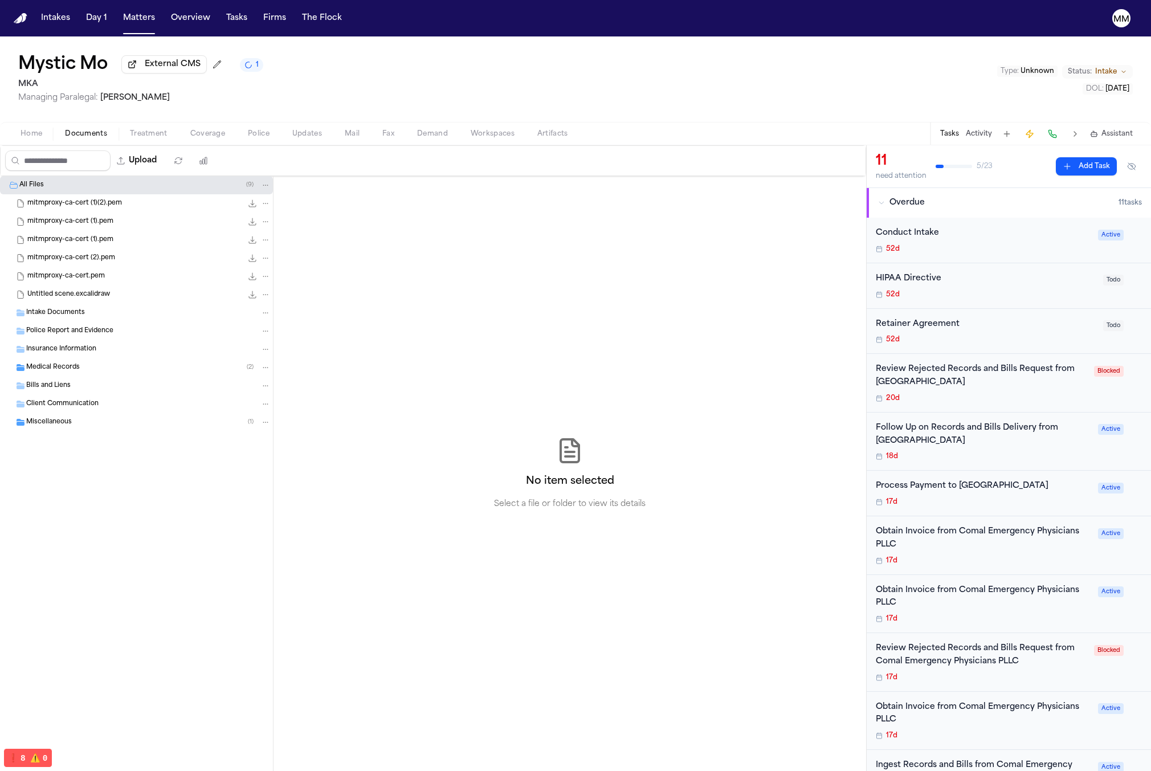
click at [92, 371] on div "Medical Records ( 2 )" at bounding box center [148, 367] width 244 height 10
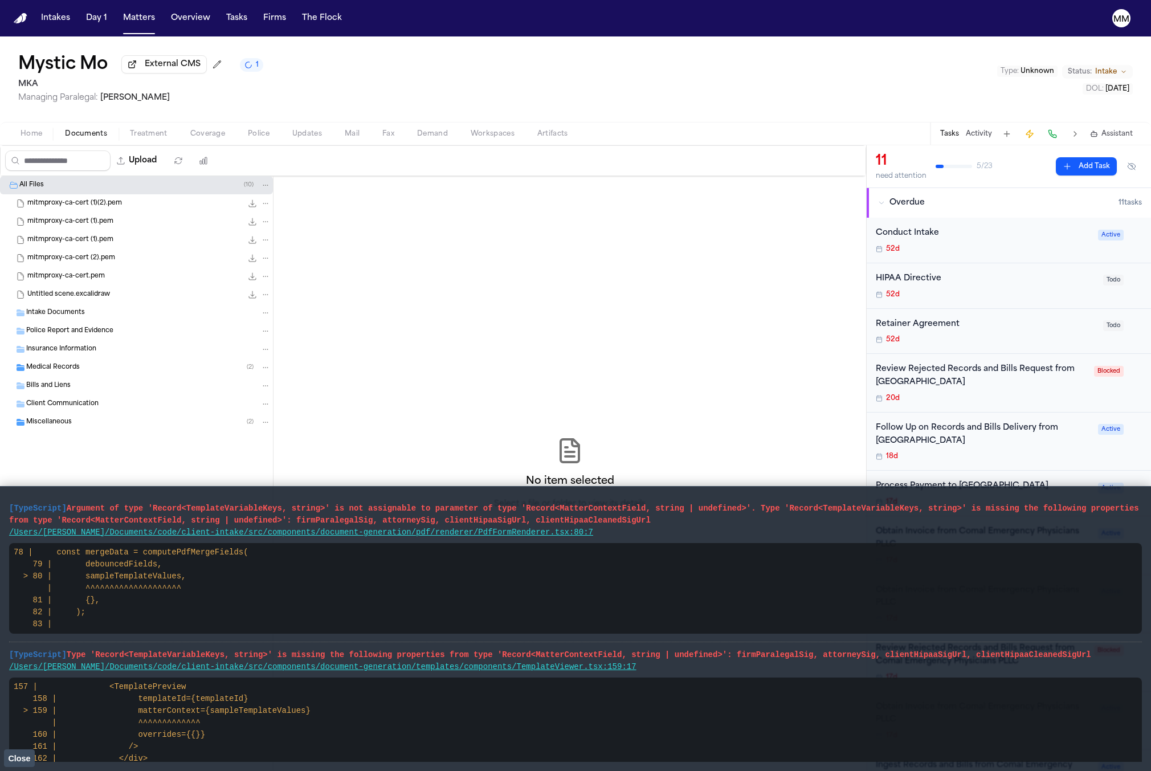
click at [42, 752] on pre "157 | <TemplatePreview 158 | templateId={templateId} > 159 | matterContext={sam…" at bounding box center [575, 722] width 1132 height 91
click at [38, 762] on main "[TypeScript] Argument of type 'Record<TemplateVariableKeys, string>' is not ass…" at bounding box center [575, 628] width 1151 height 285
click at [30, 759] on button "Close" at bounding box center [19, 757] width 31 height 17
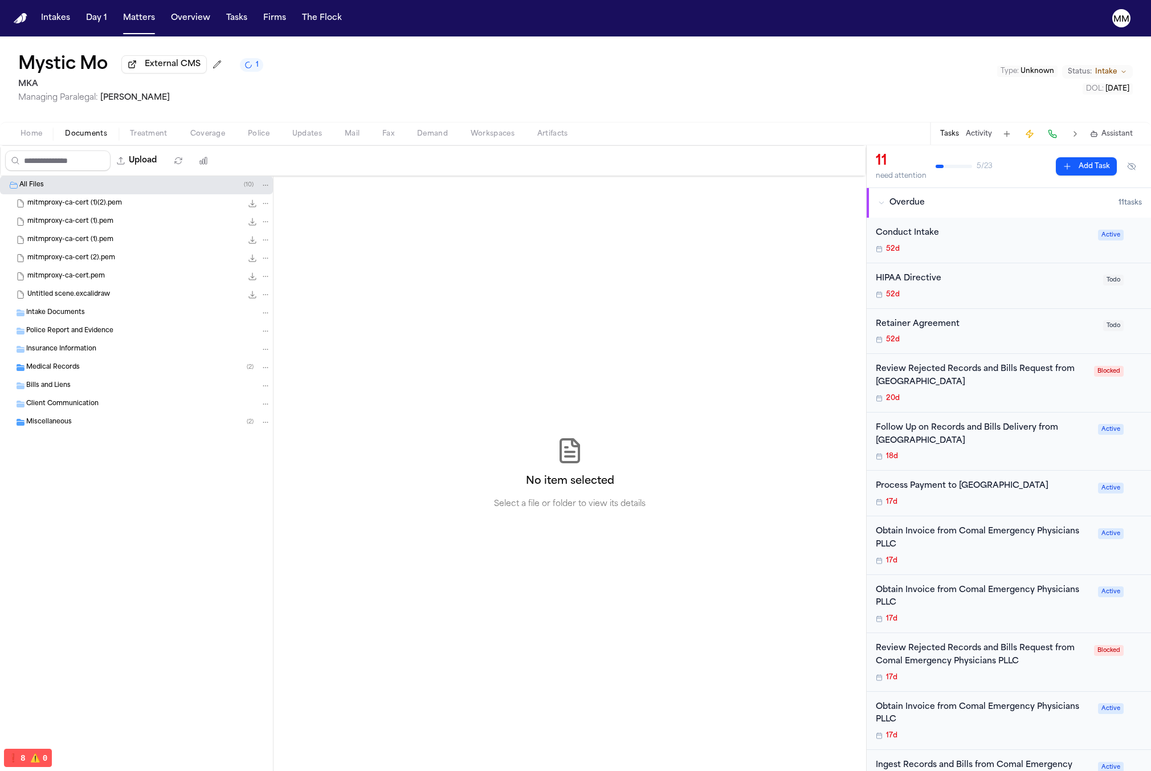
click at [133, 425] on div "Miscellaneous ( 2 )" at bounding box center [148, 422] width 244 height 10
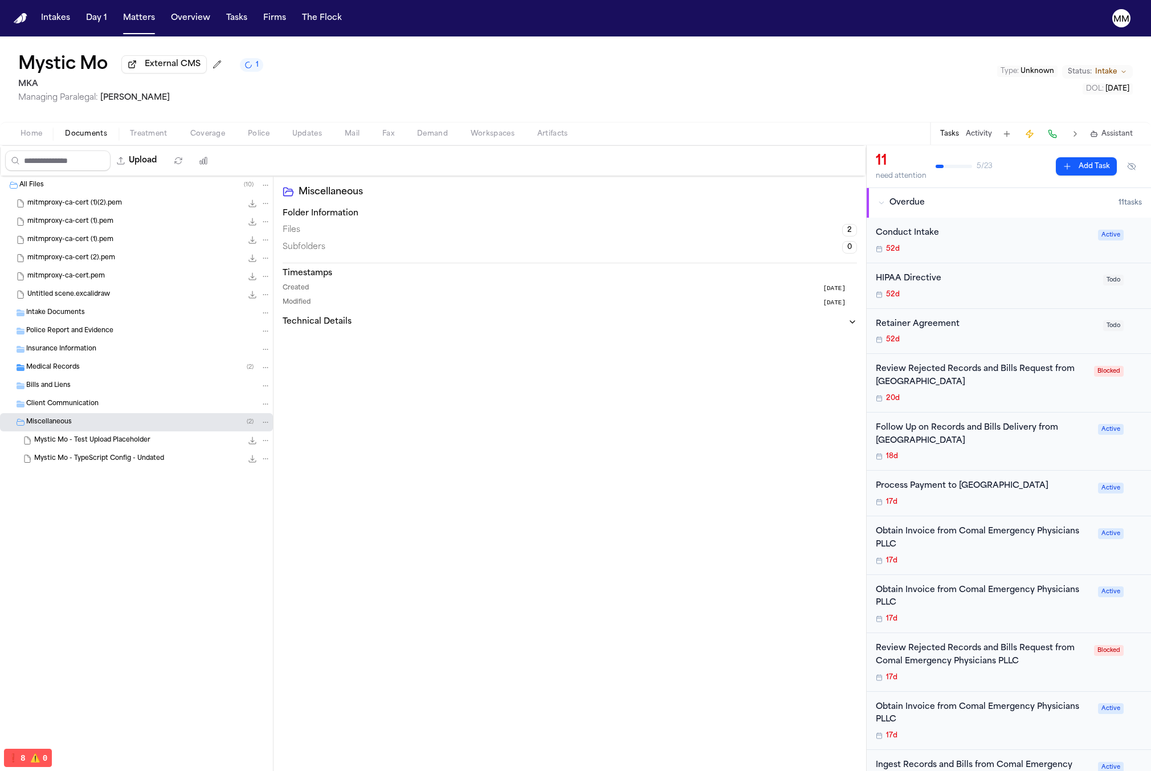
click at [137, 444] on span "Mystic Mo - Test Upload Placeholder" at bounding box center [92, 441] width 116 height 10
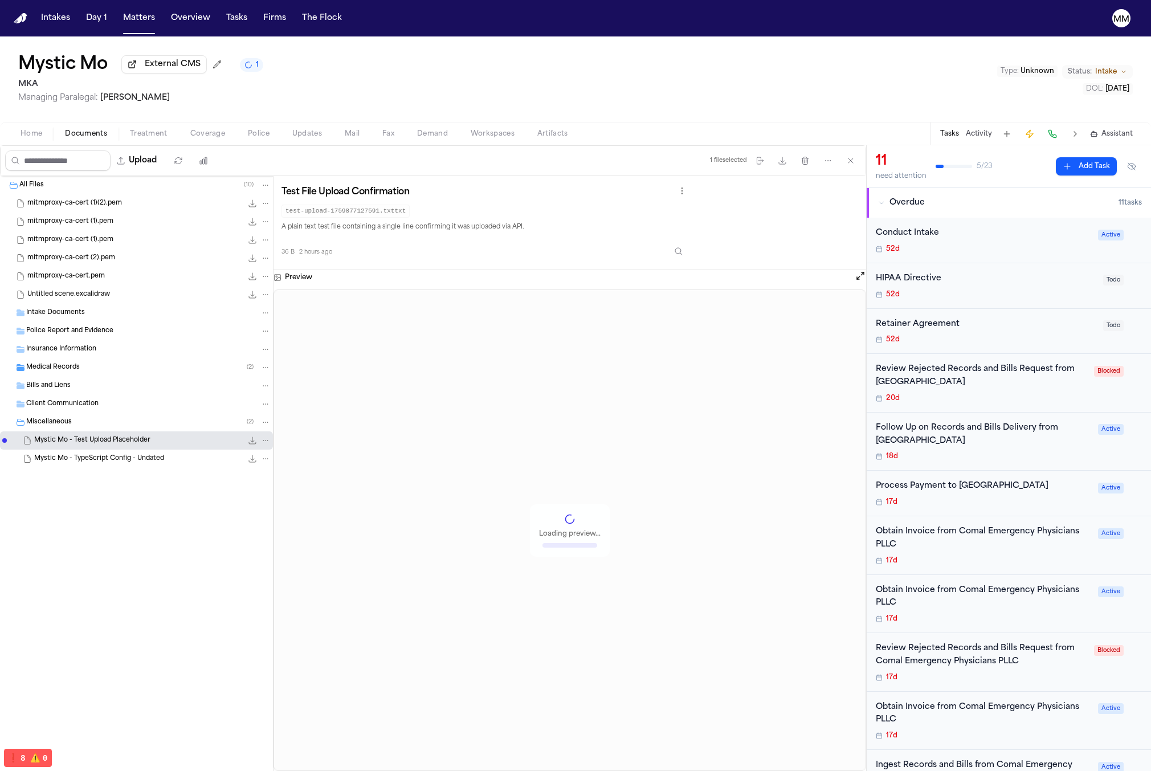
click at [135, 456] on span "Mystic Mo - TypeScript Config - Undated" at bounding box center [99, 459] width 130 height 10
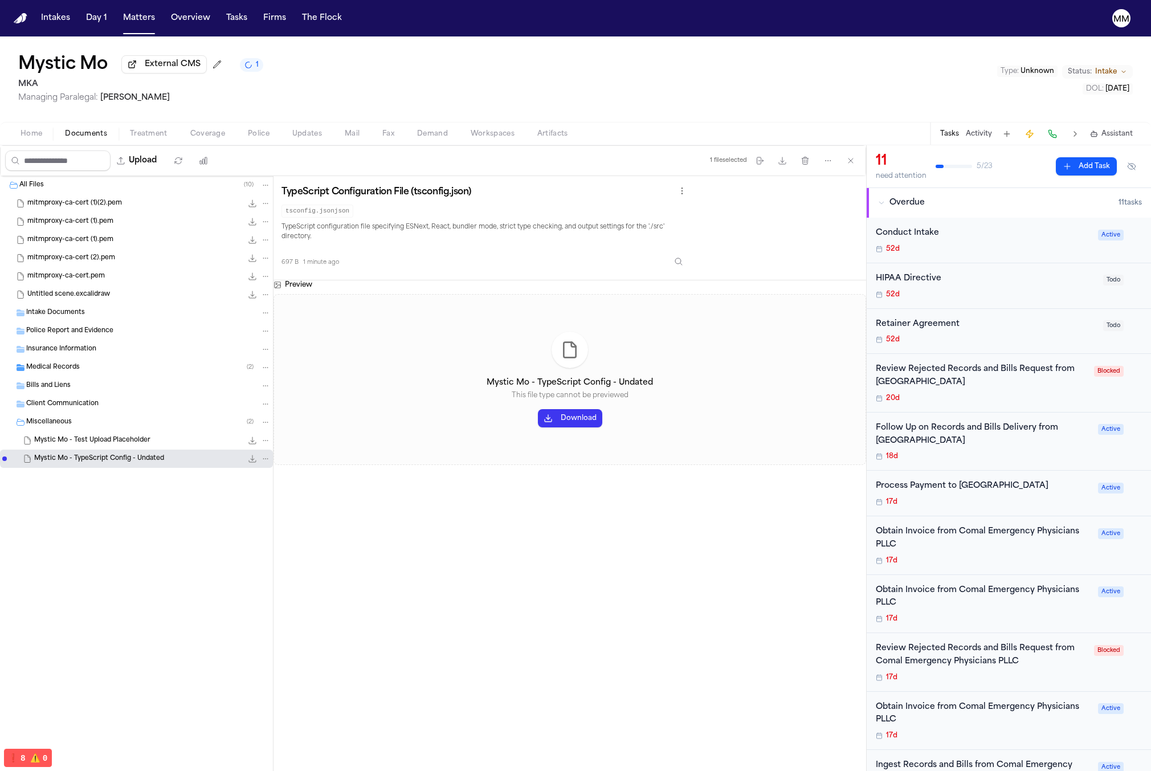
click at [162, 137] on span "Treatment" at bounding box center [149, 133] width 38 height 9
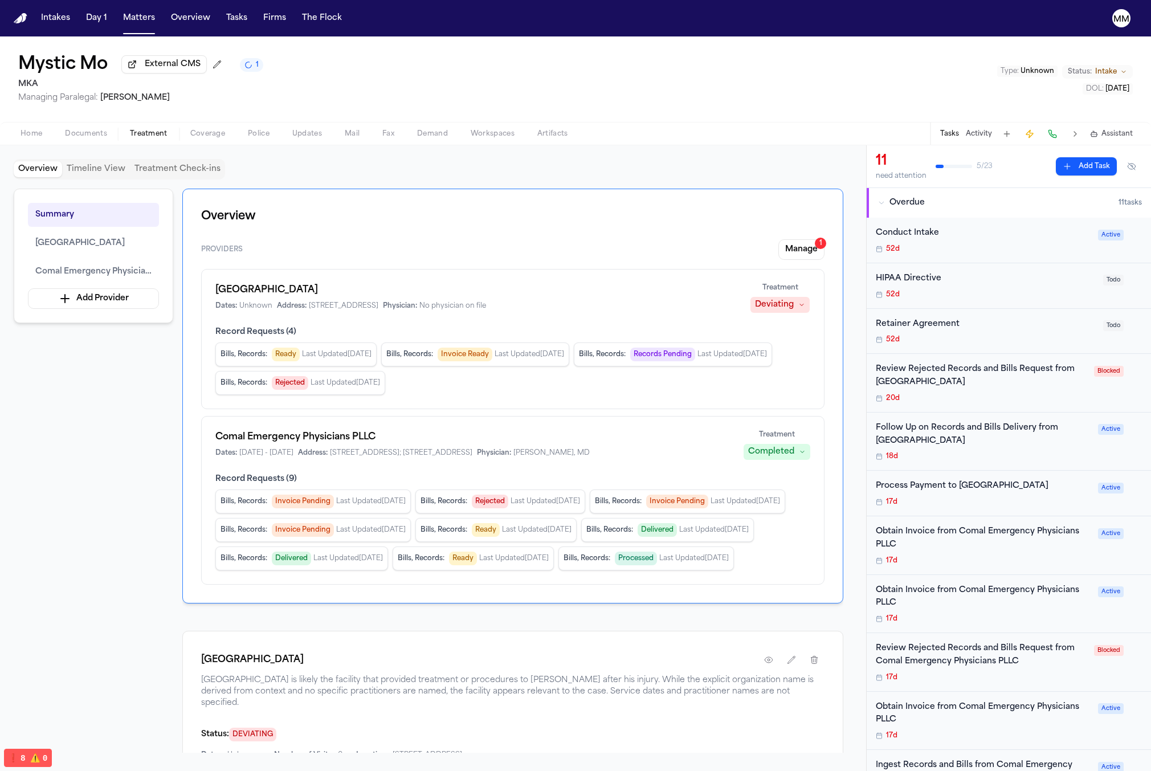
click at [187, 138] on button "Coverage" at bounding box center [208, 134] width 58 height 14
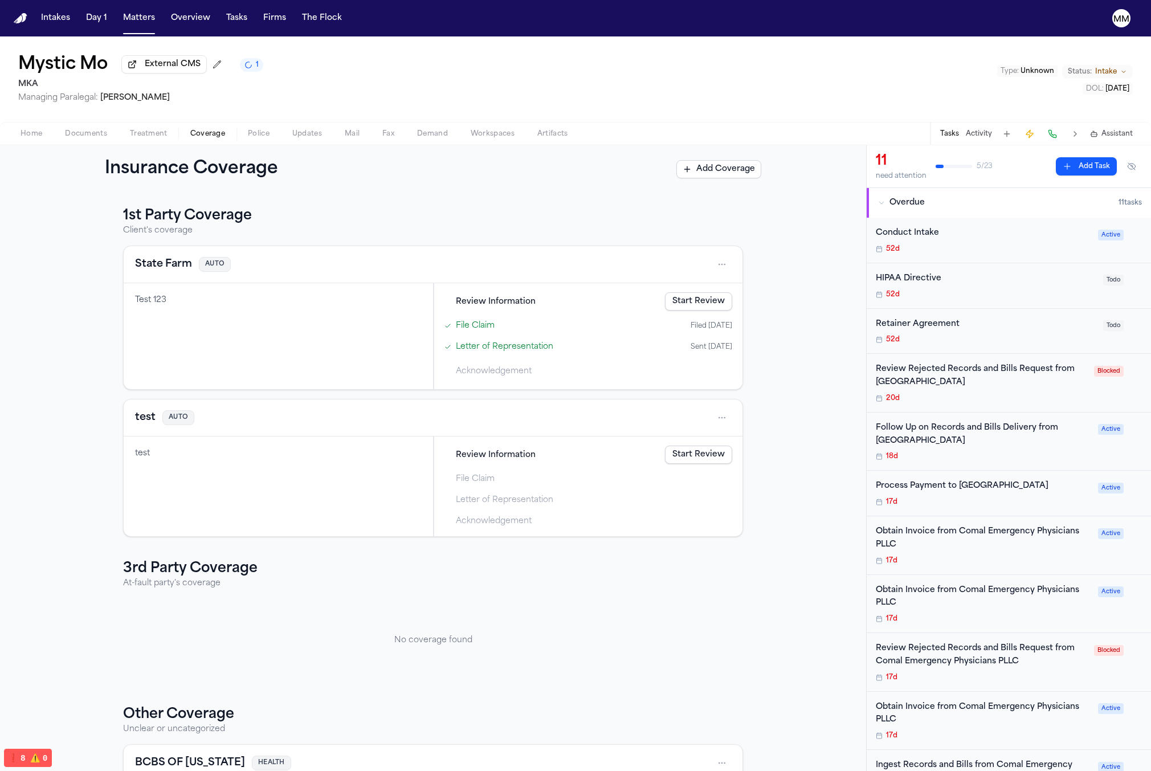
click at [228, 138] on button "Coverage" at bounding box center [208, 134] width 58 height 14
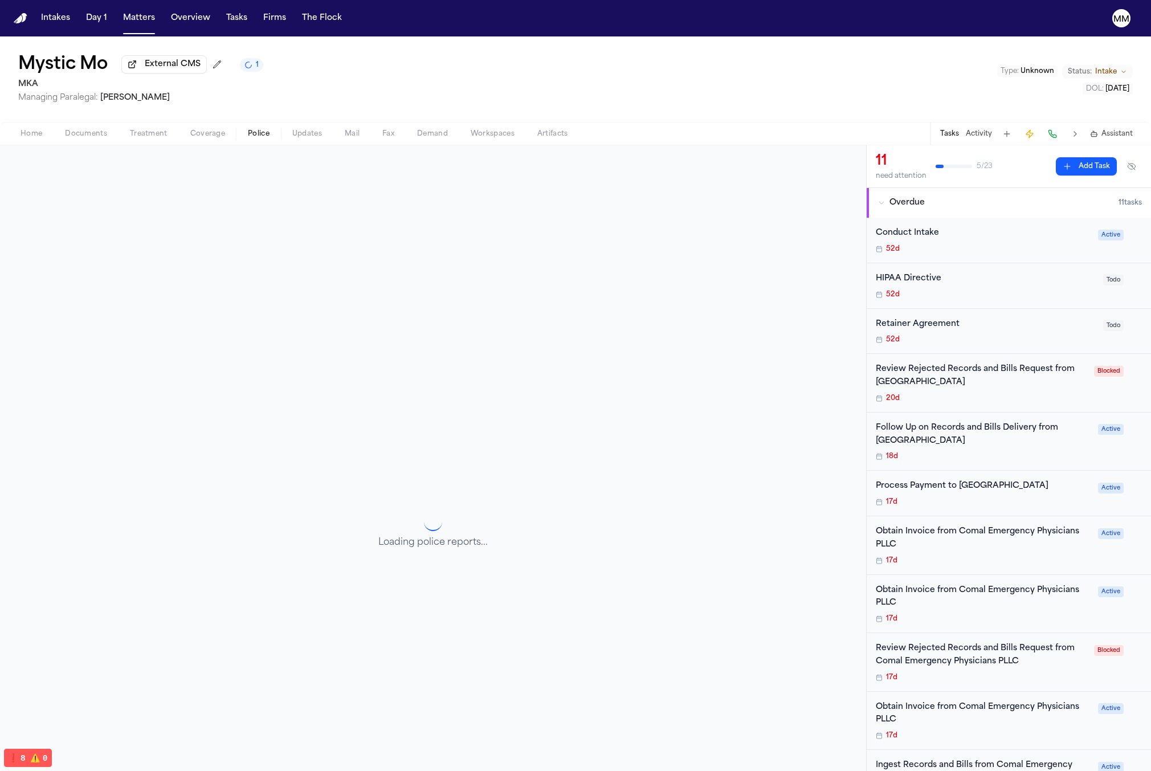
click at [248, 138] on span "Police" at bounding box center [259, 133] width 22 height 9
click at [285, 139] on button "Updates" at bounding box center [307, 134] width 52 height 14
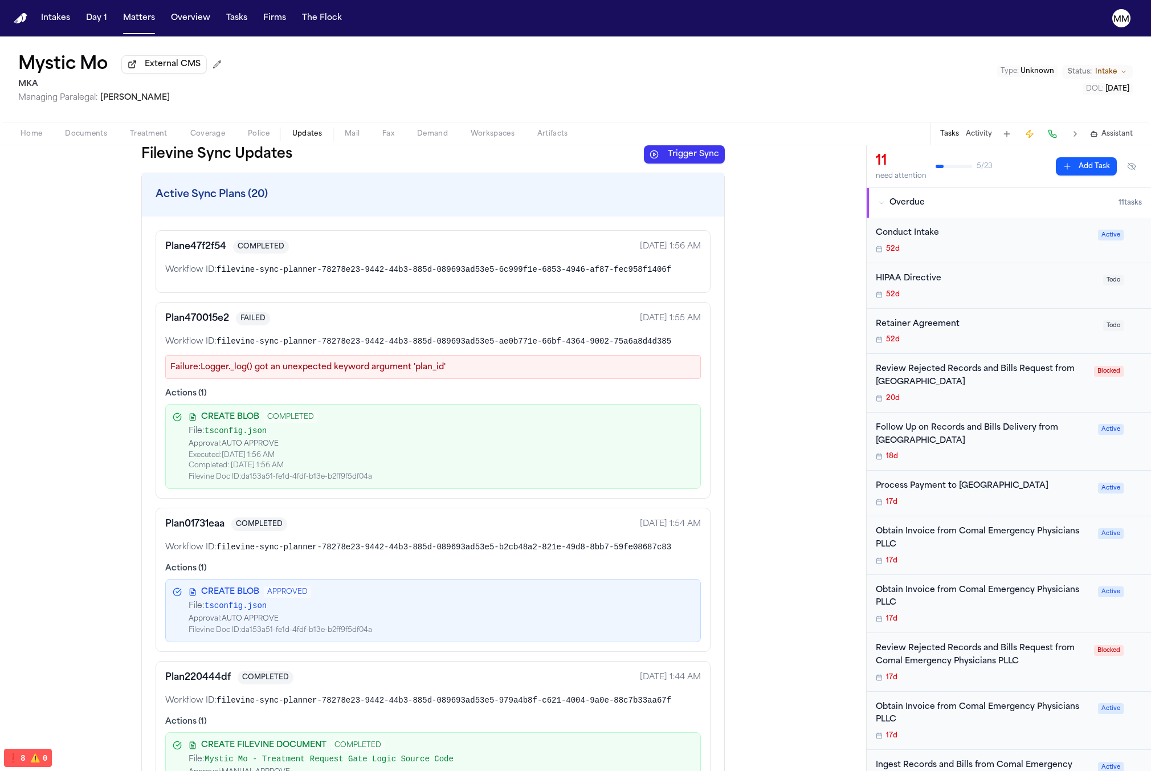
click at [685, 163] on button "Trigger Sync" at bounding box center [684, 154] width 81 height 18
